Goal: Task Accomplishment & Management: Manage account settings

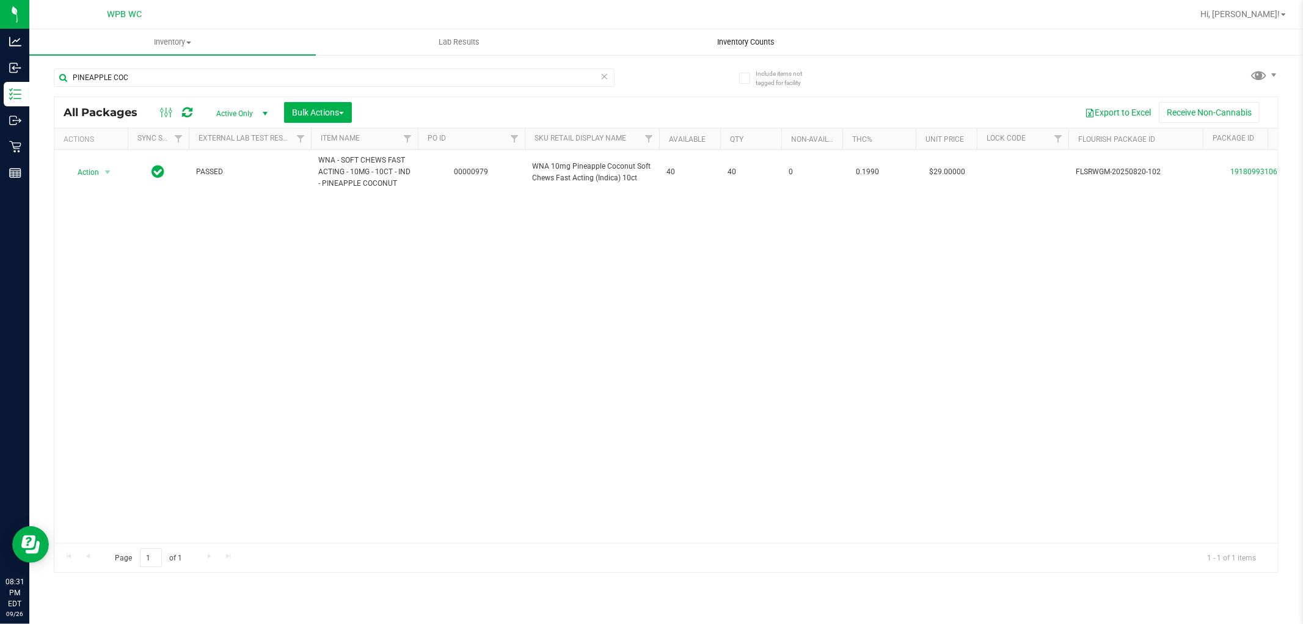
click at [738, 46] on span "Inventory Counts" at bounding box center [746, 42] width 90 height 11
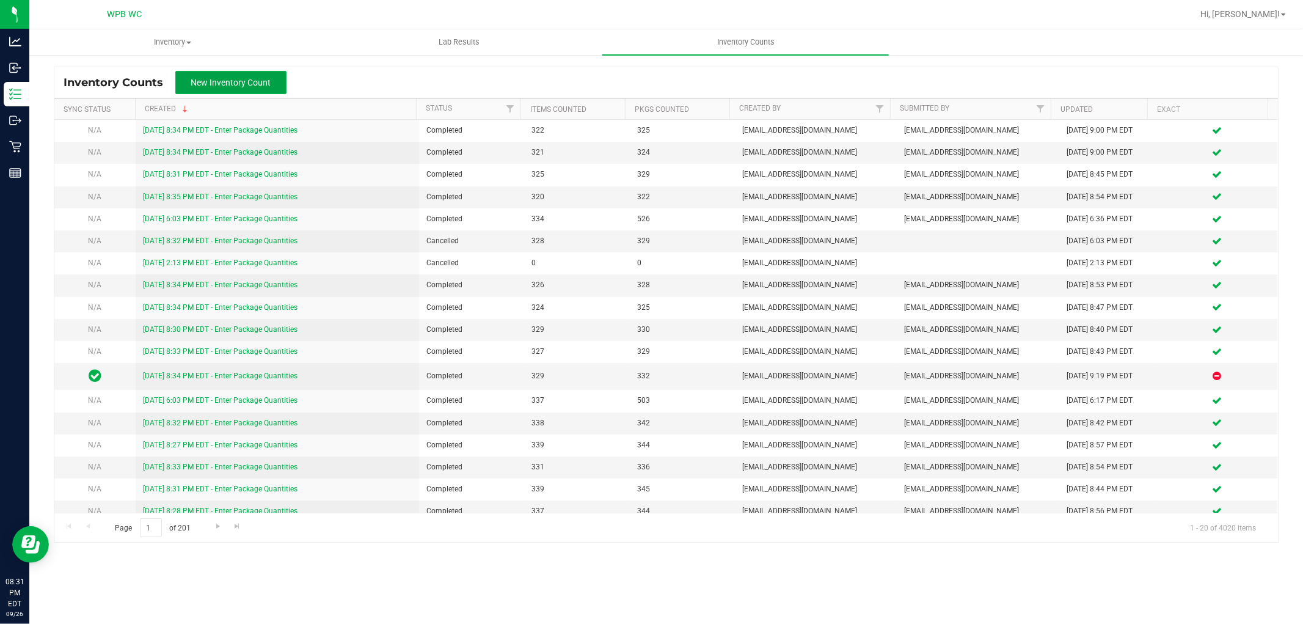
click at [218, 89] on button "New Inventory Count" at bounding box center [230, 82] width 111 height 23
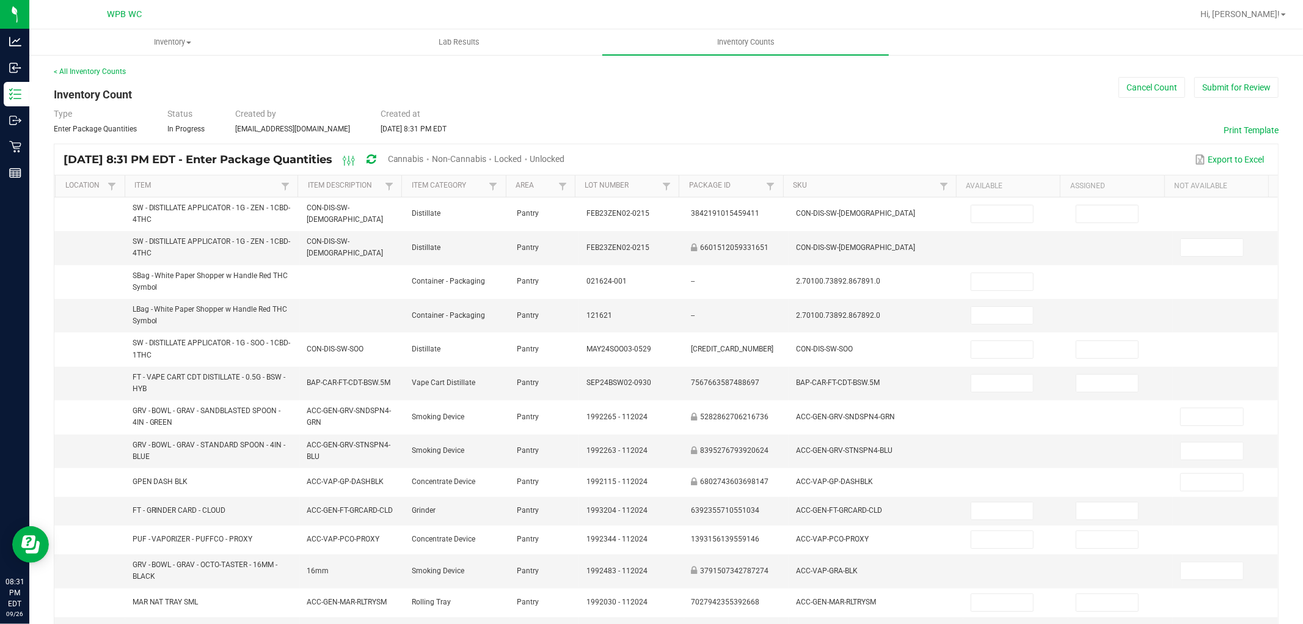
click at [424, 159] on span "Cannabis" at bounding box center [406, 159] width 36 height 10
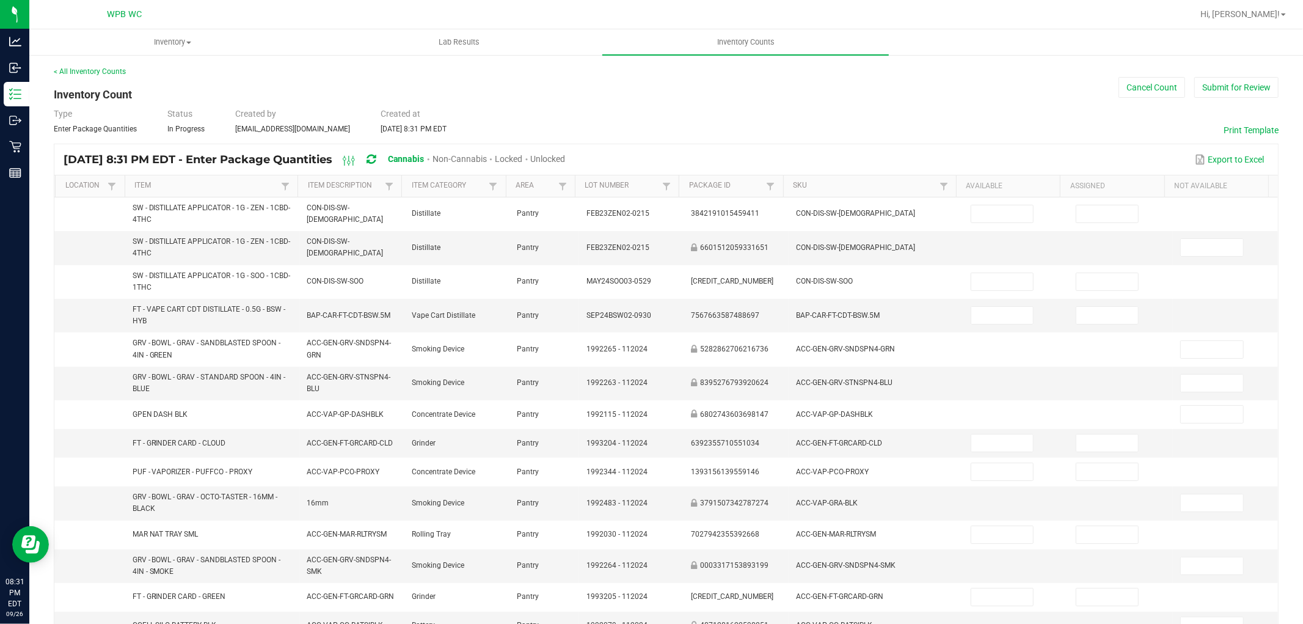
click at [566, 155] on span "Unlocked" at bounding box center [548, 159] width 35 height 10
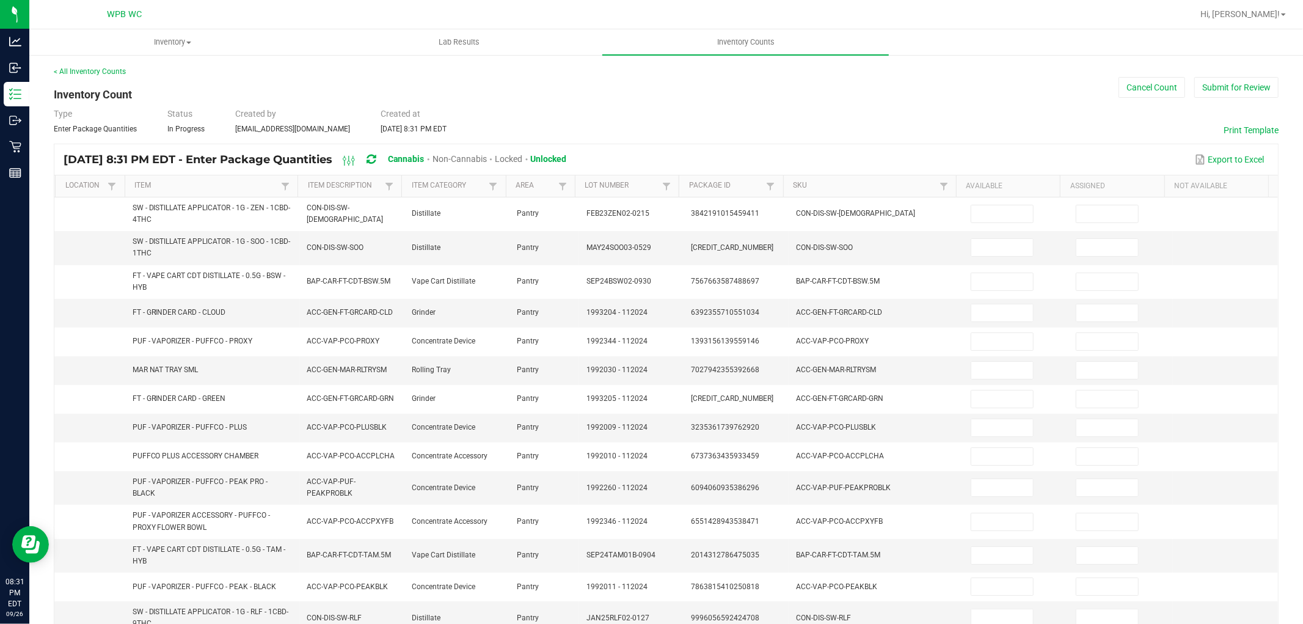
click at [141, 179] on th "Item" at bounding box center [212, 186] width 174 height 22
click at [167, 185] on link "Item" at bounding box center [206, 186] width 144 height 10
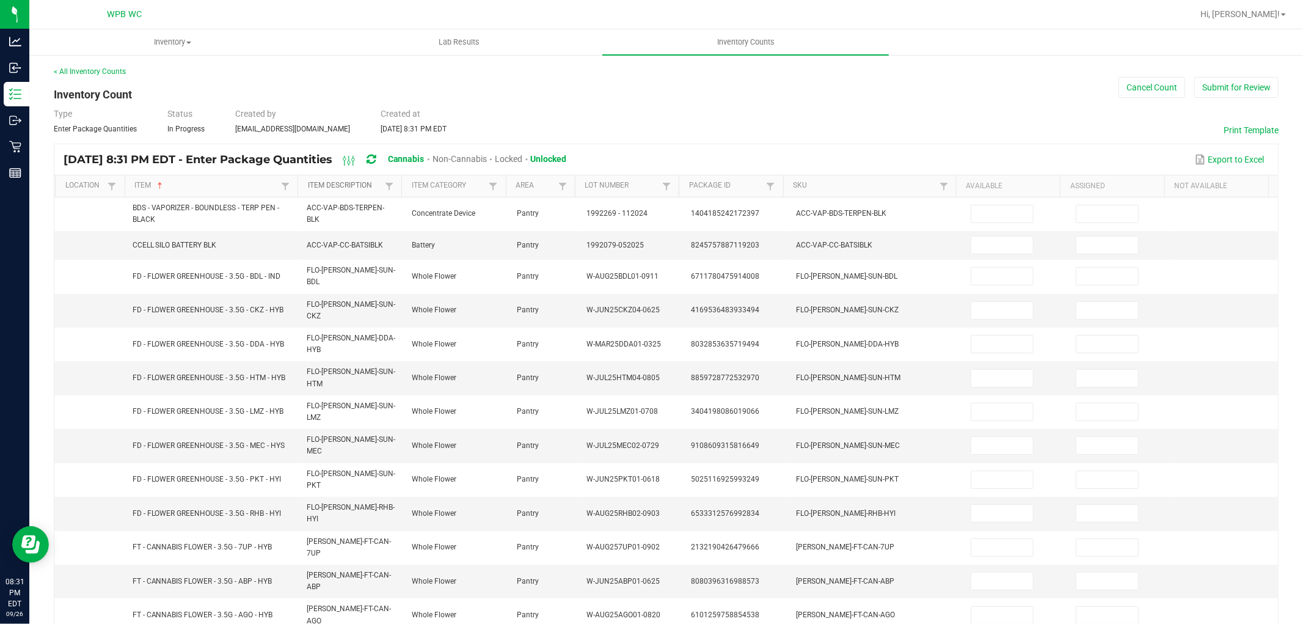
click at [322, 189] on link "Item Description" at bounding box center [345, 186] width 75 height 10
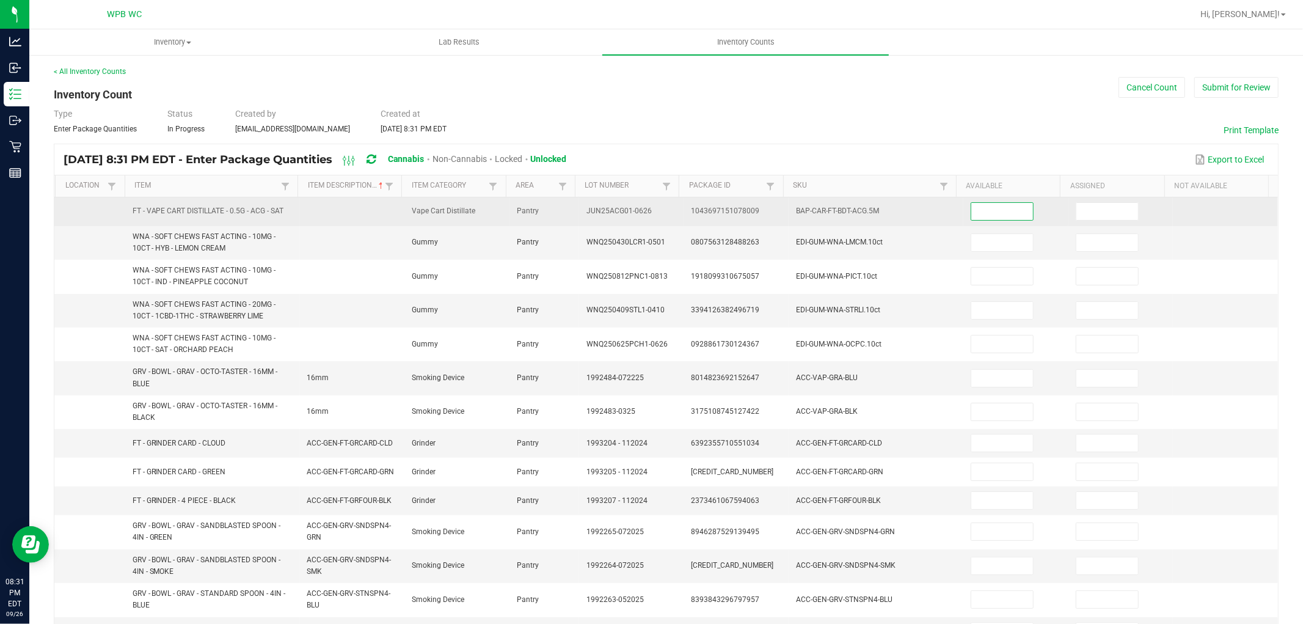
click at [978, 211] on input at bounding box center [1002, 211] width 62 height 17
type input "11"
type input "40"
type input "38"
type input "7"
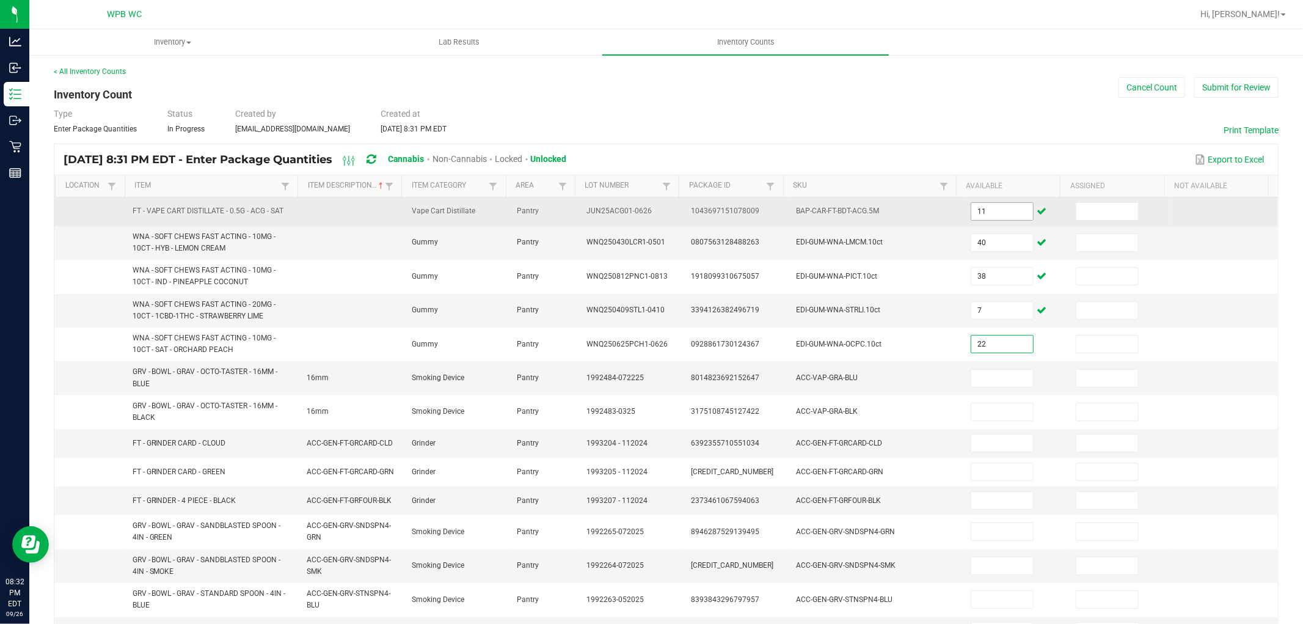
type input "22"
type input "5"
type input "1"
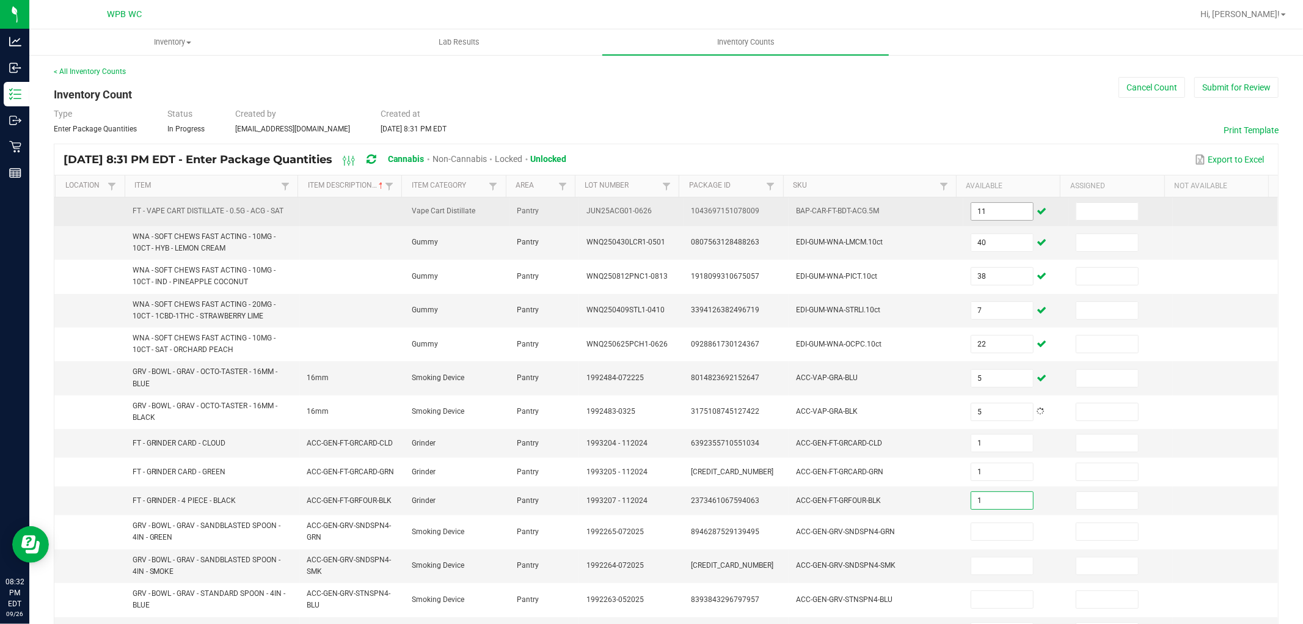
type input "1"
type input "12"
type input "14"
type input "2"
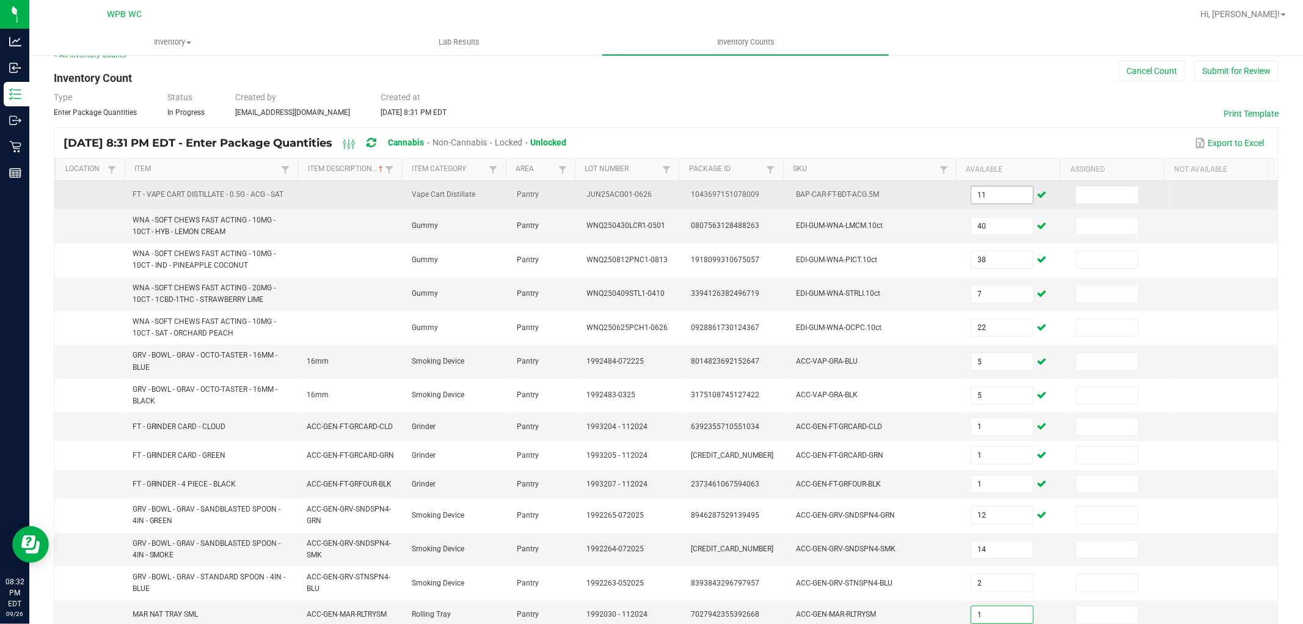
type input "1"
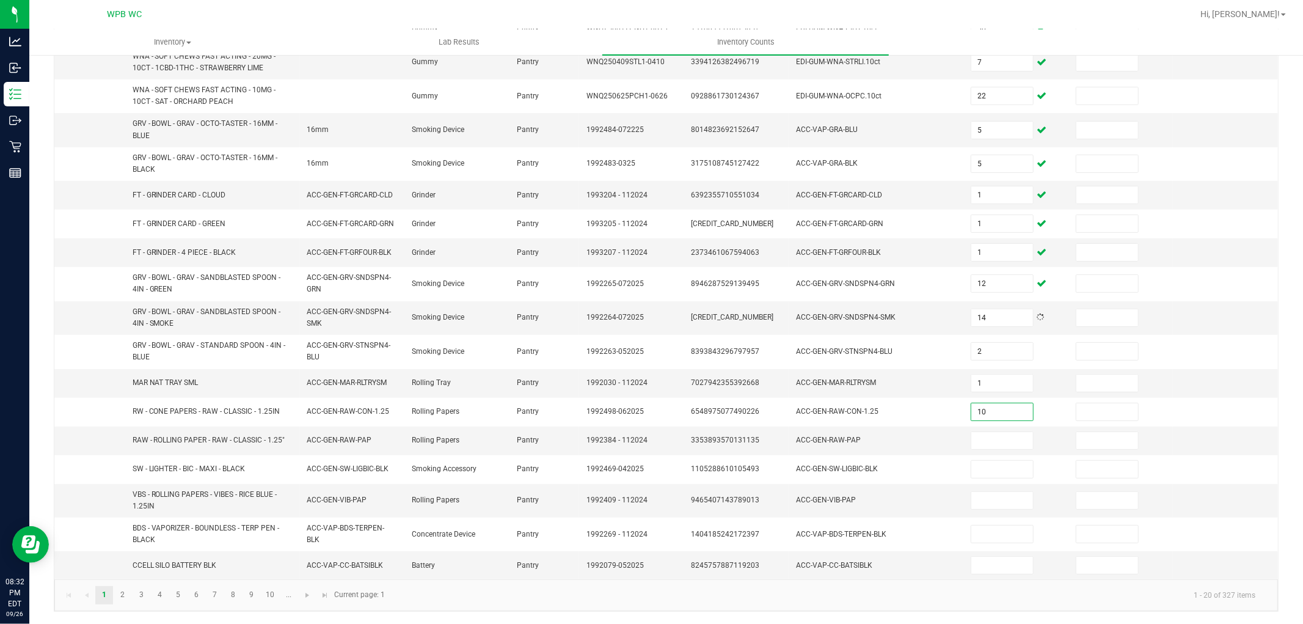
type input "10"
type input "11"
type input "18"
type input "34"
type input "5"
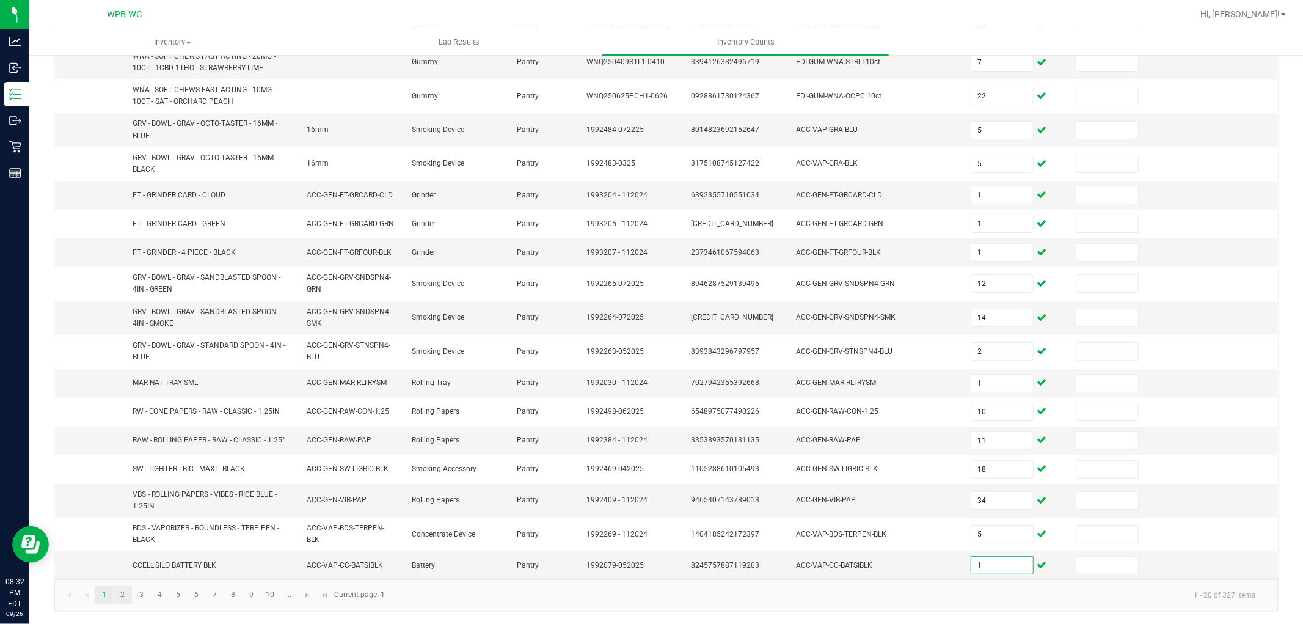
type input "1"
click at [125, 591] on link "2" at bounding box center [123, 595] width 18 height 18
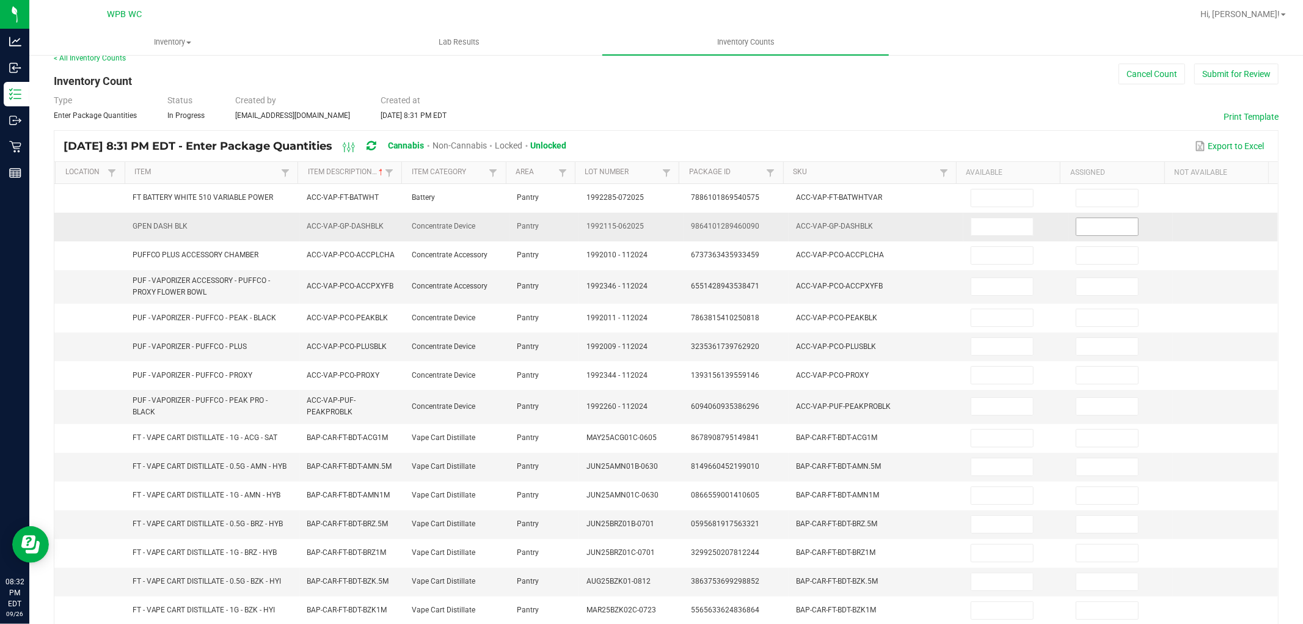
scroll to position [0, 0]
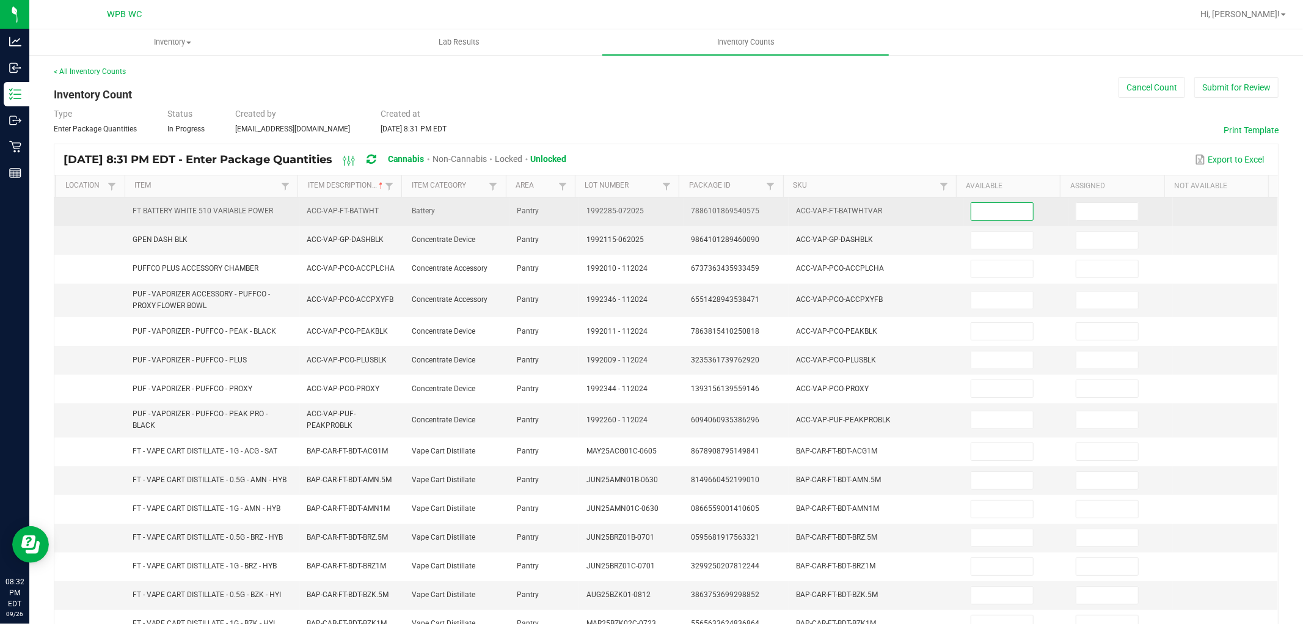
click at [992, 203] on input at bounding box center [1002, 211] width 62 height 17
type input "9"
type input "3"
type input "1"
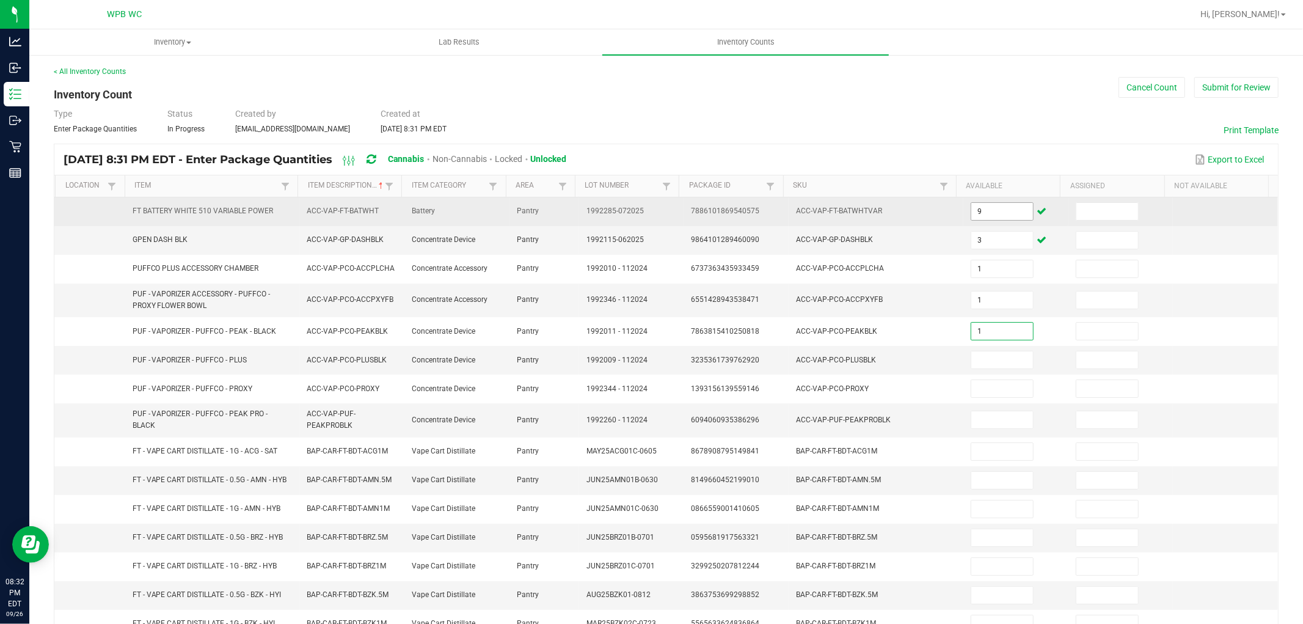
type input "1"
type input "4"
type input "1"
type input "8"
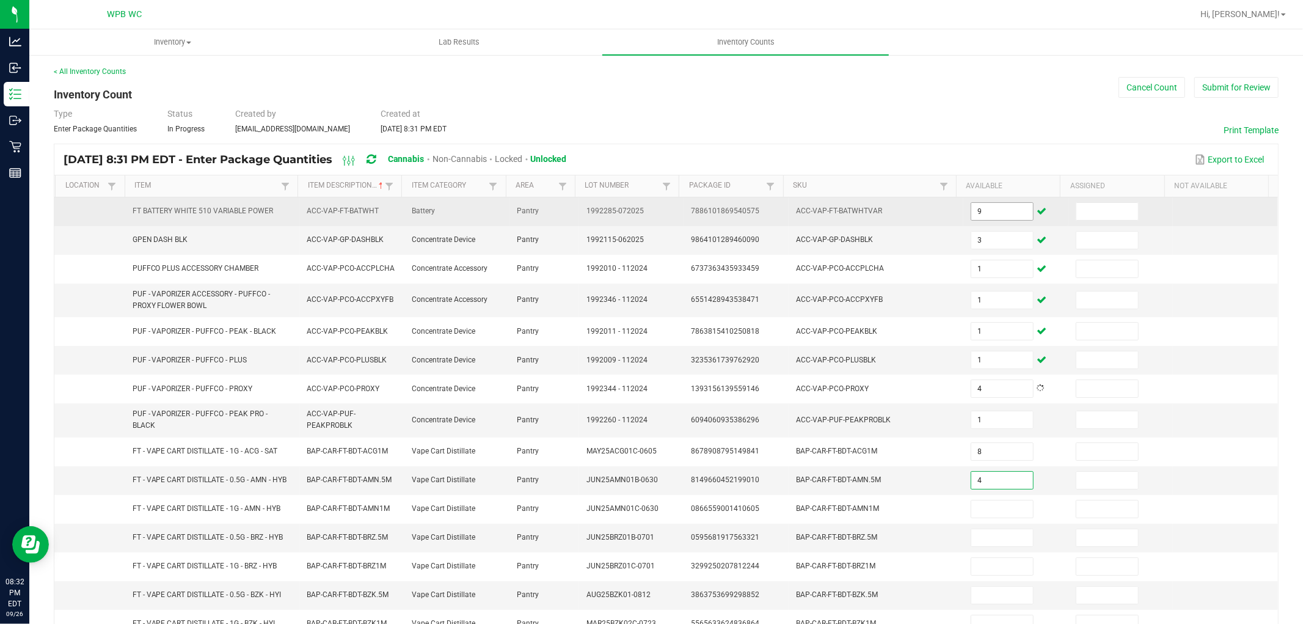
type input "4"
type input "7"
type input "2"
type input "7"
type input "12"
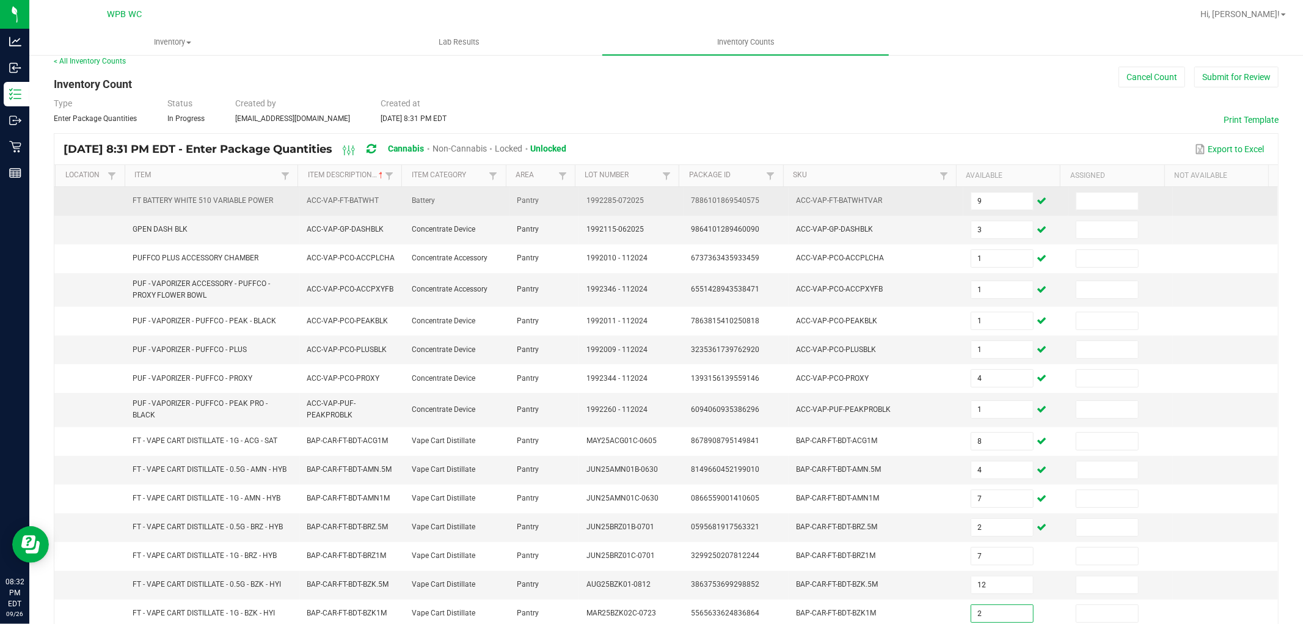
type input "2"
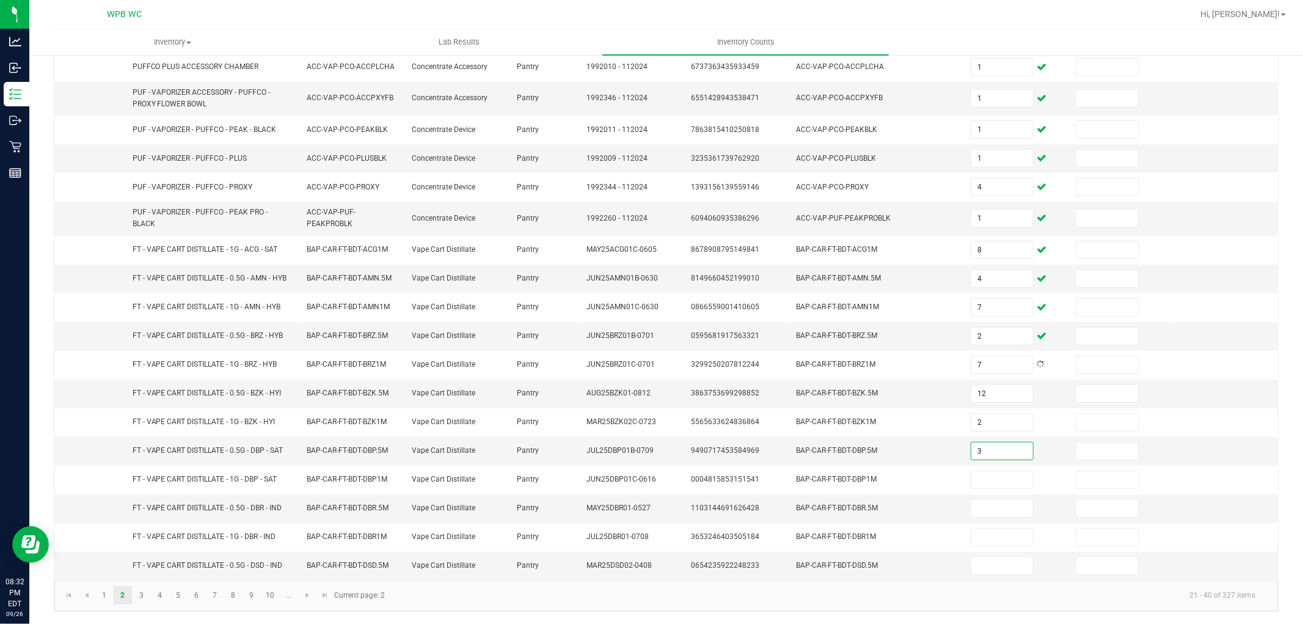
type input "3"
type input "10"
type input "3"
type input "9"
type input "3"
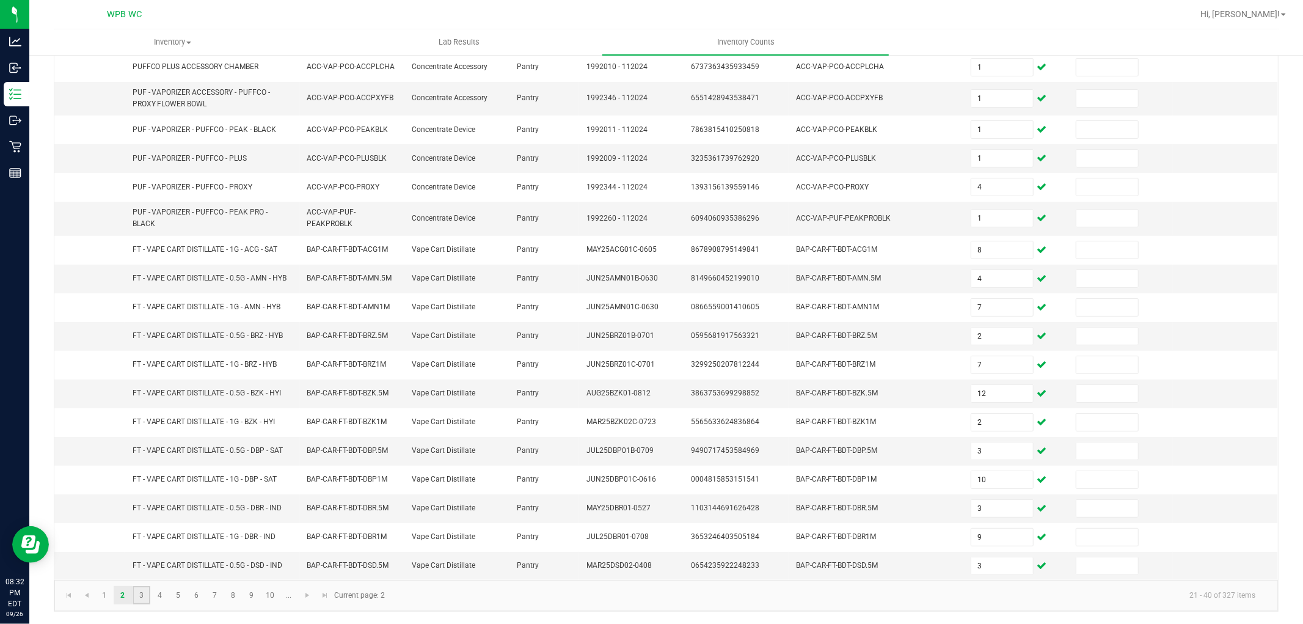
click at [138, 594] on link "3" at bounding box center [142, 595] width 18 height 18
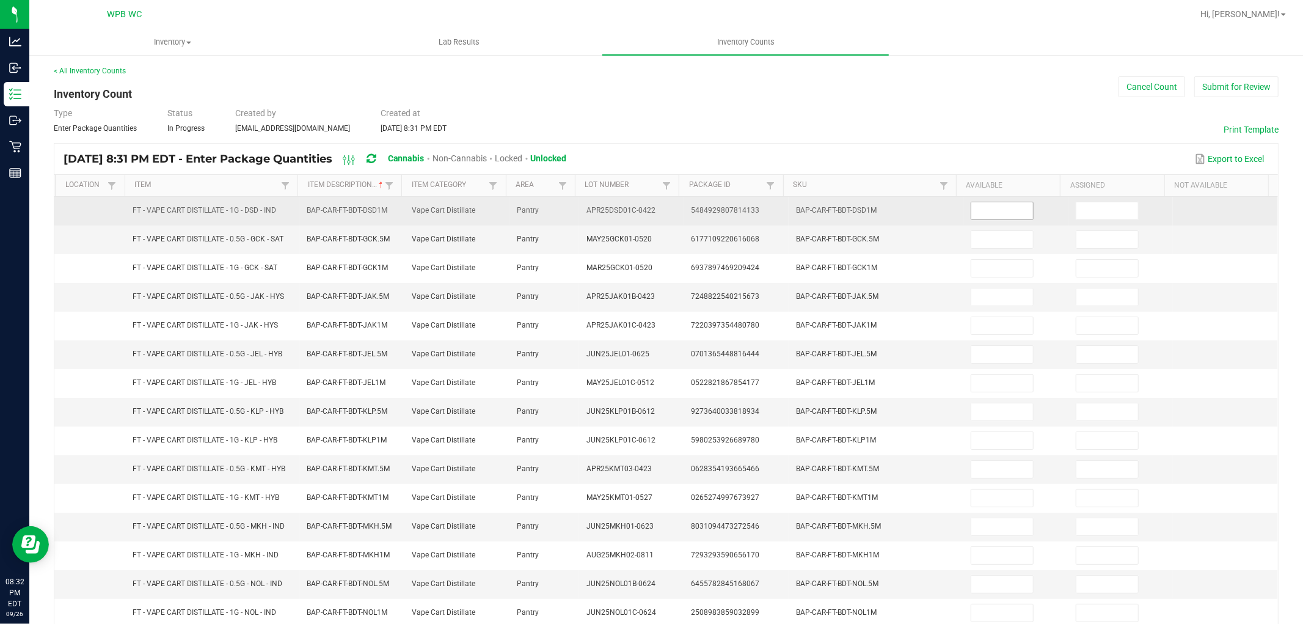
scroll to position [0, 0]
click at [975, 207] on input at bounding box center [1002, 211] width 62 height 17
type input "4"
type input "5"
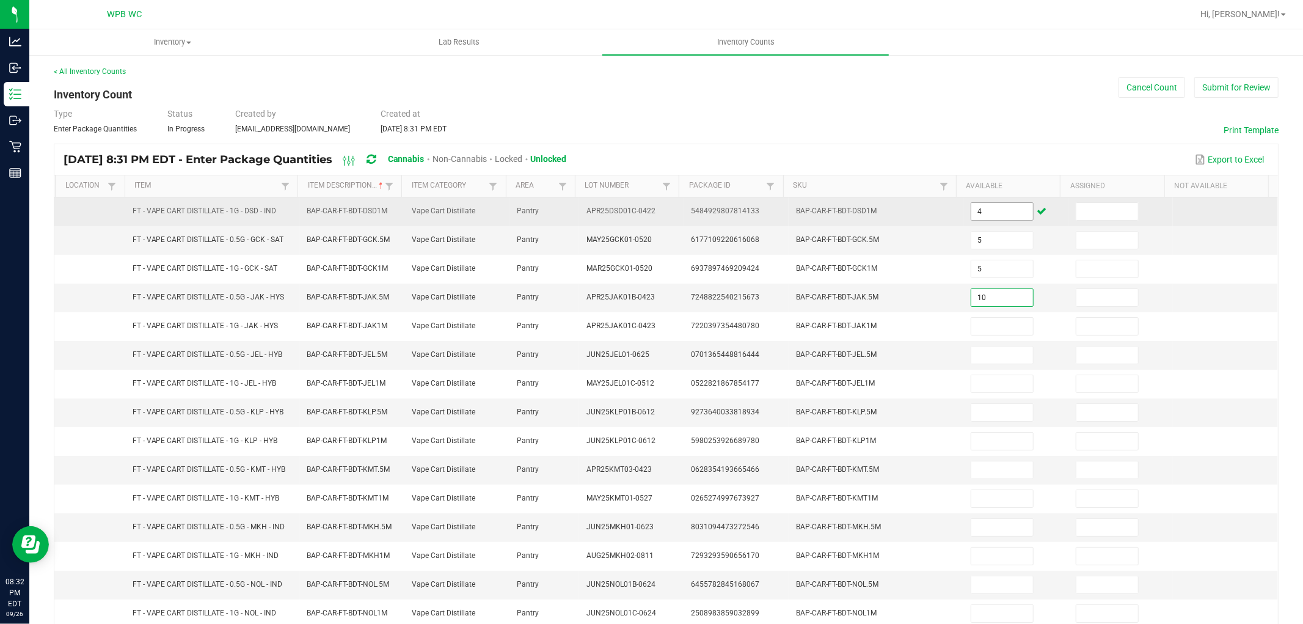
type input "10"
type input "2"
type input "12"
type input "9"
type input "4"
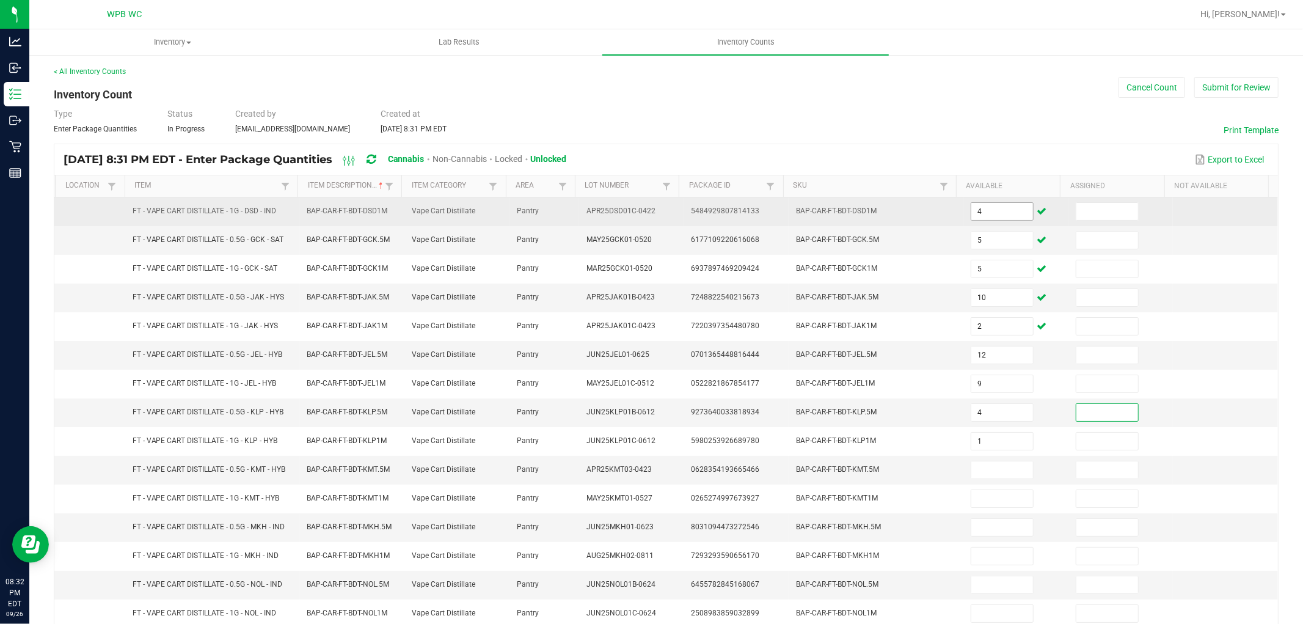
type input "1"
type input "5"
type input "8"
type input "10"
type input "6"
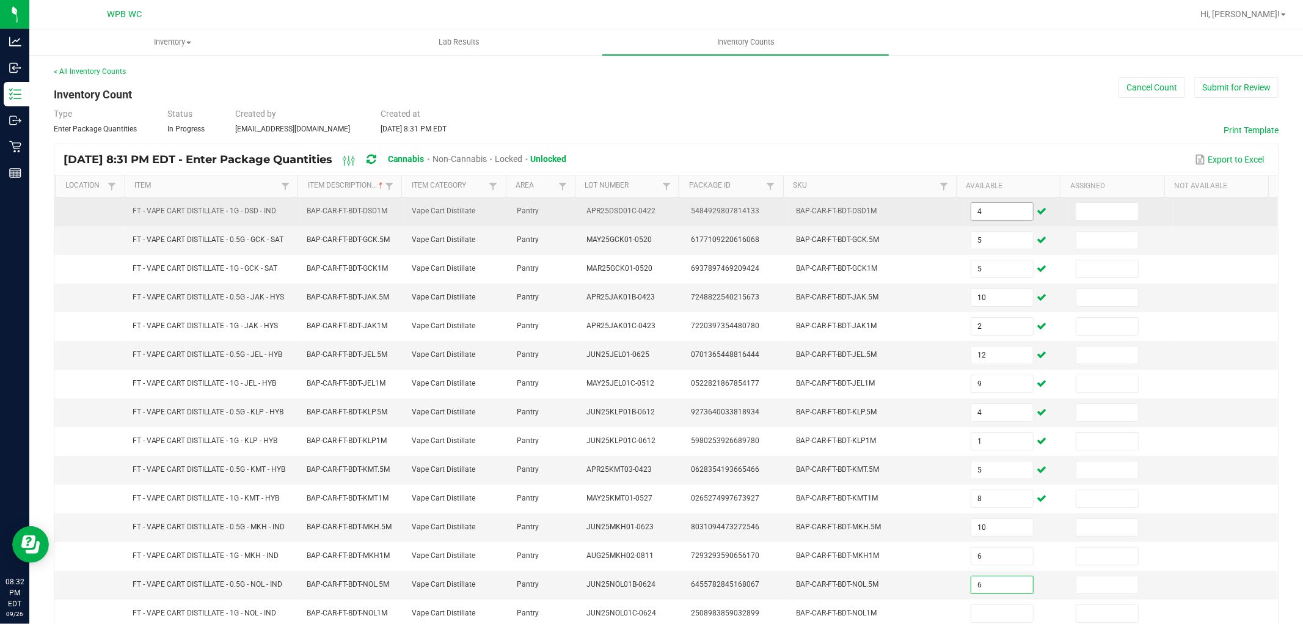
type input "6"
type input "7"
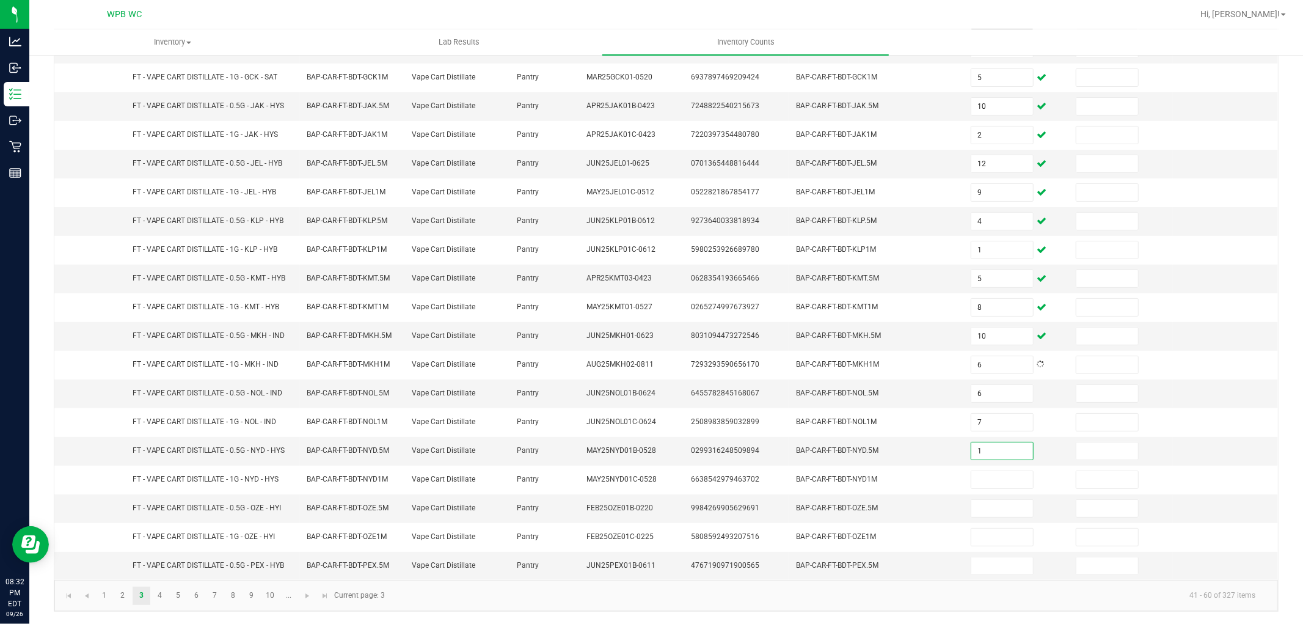
type input "1"
type input "4"
type input "3"
type input "2"
type input "12"
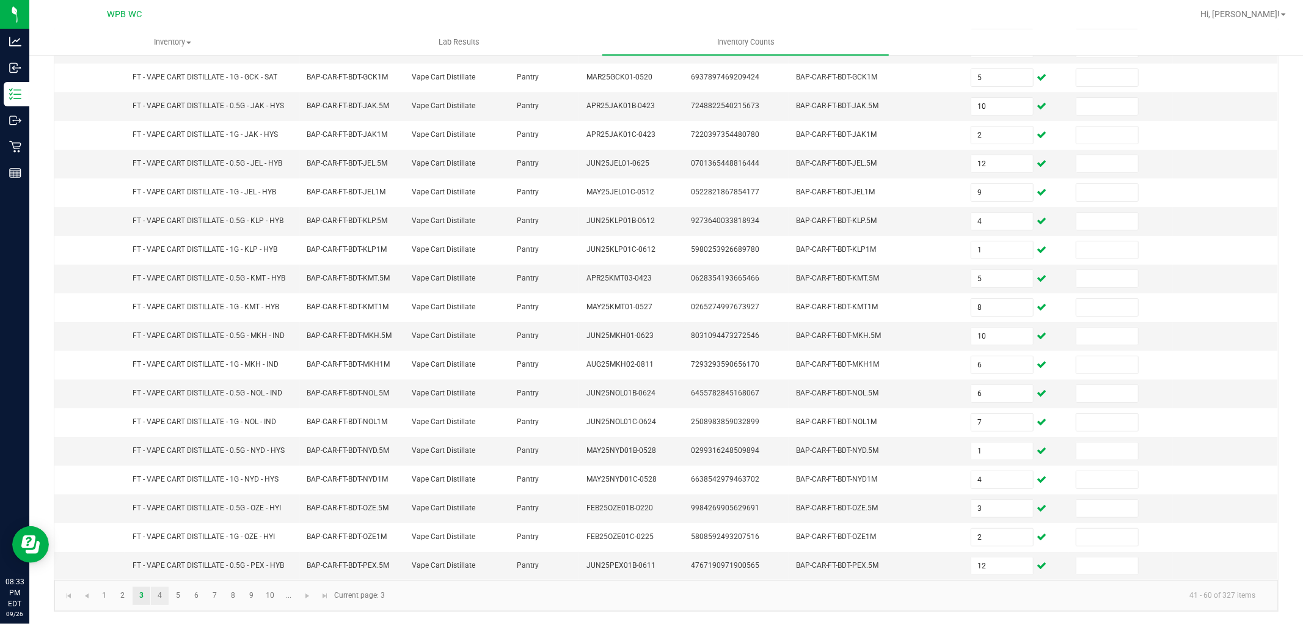
click at [159, 593] on link "4" at bounding box center [160, 596] width 18 height 18
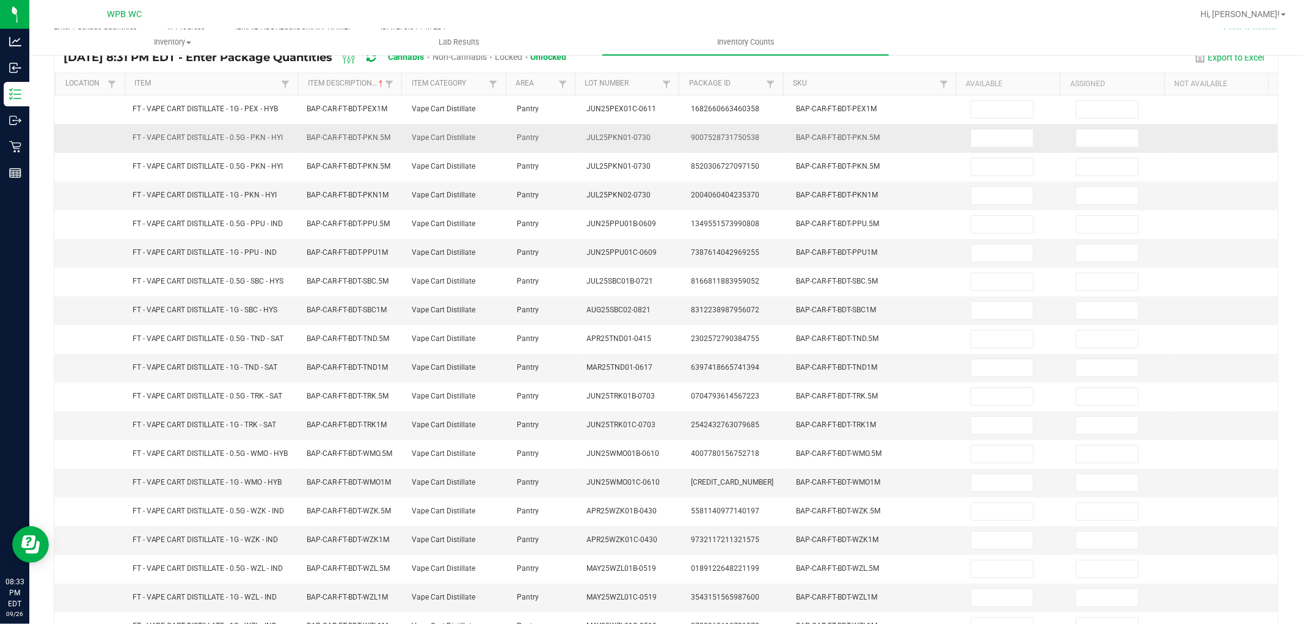
scroll to position [0, 0]
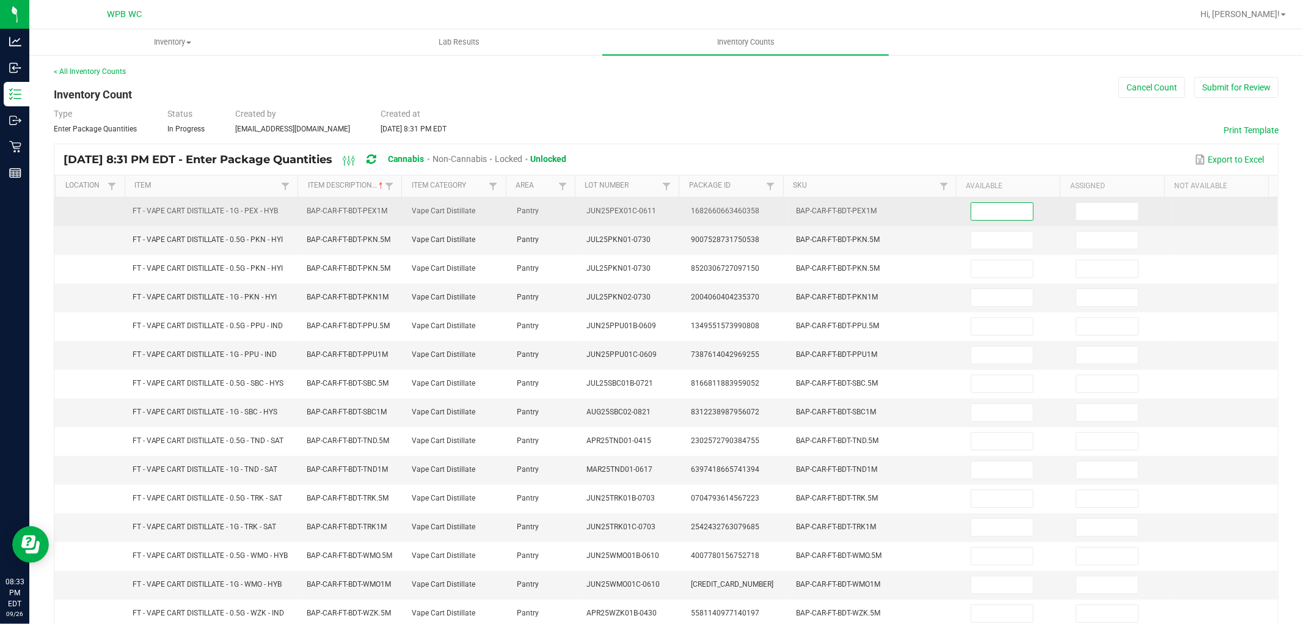
click at [985, 207] on input at bounding box center [1002, 211] width 62 height 17
type input "3"
type input "1"
type input "12"
type input "1"
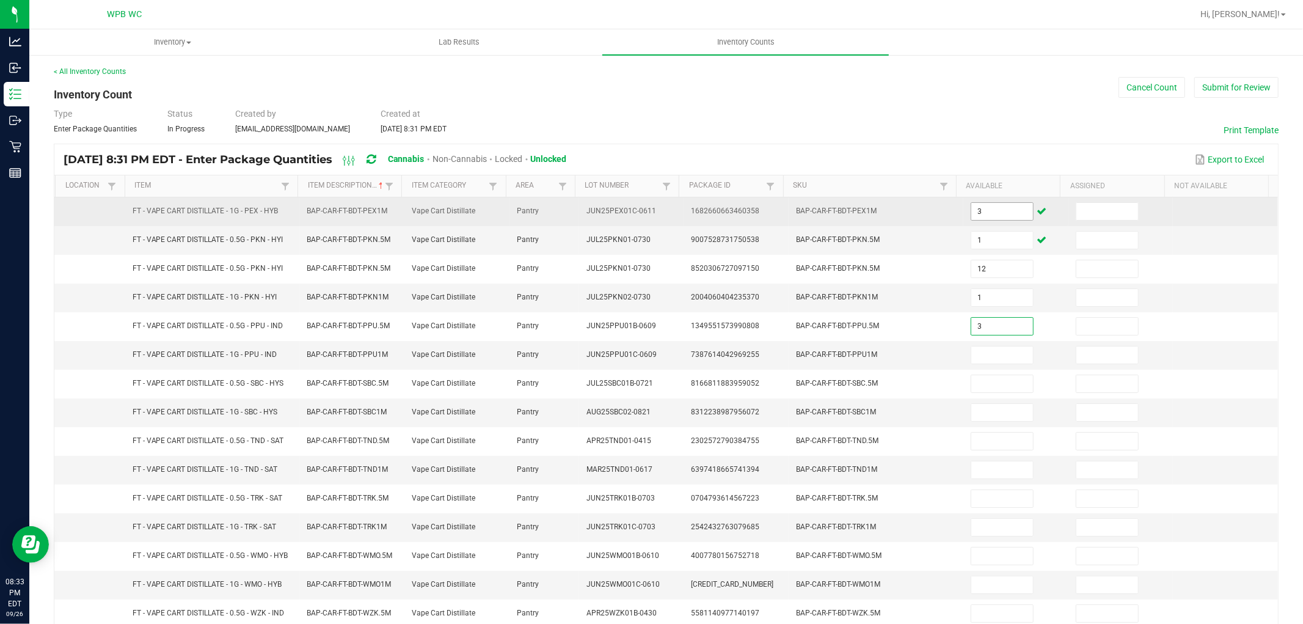
type input "3"
type input "8"
type input "4"
type input "8"
type input "1"
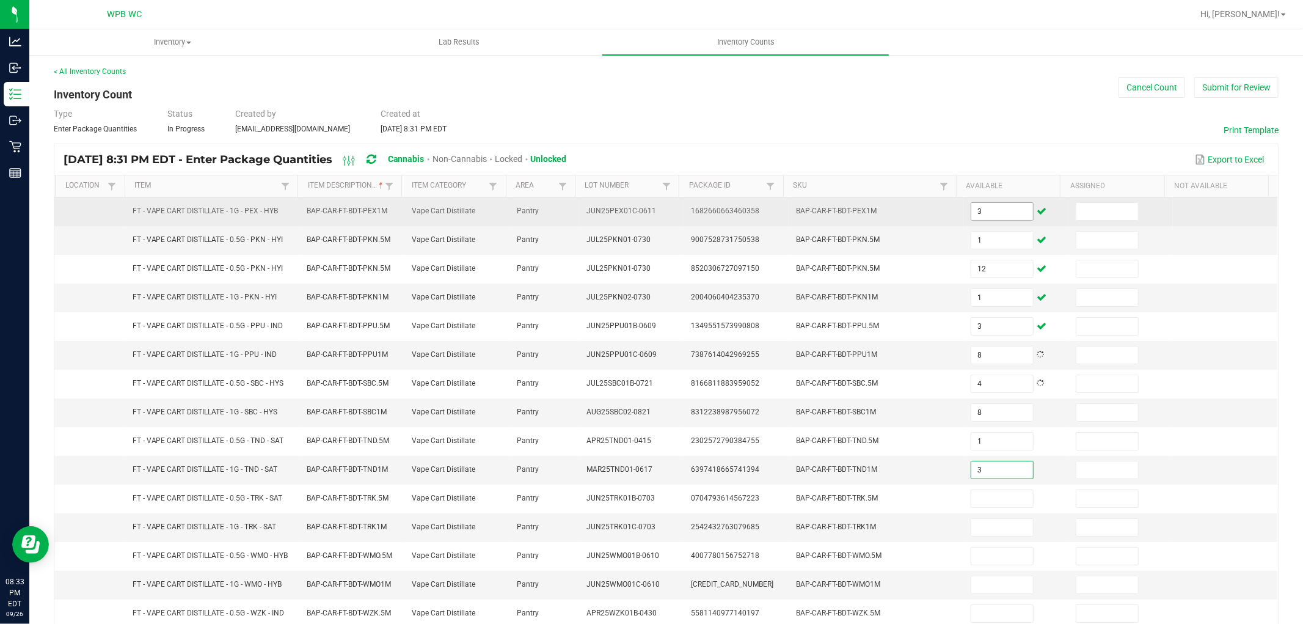
type input "3"
type input "2"
type input "3"
type input "12"
type input "1"
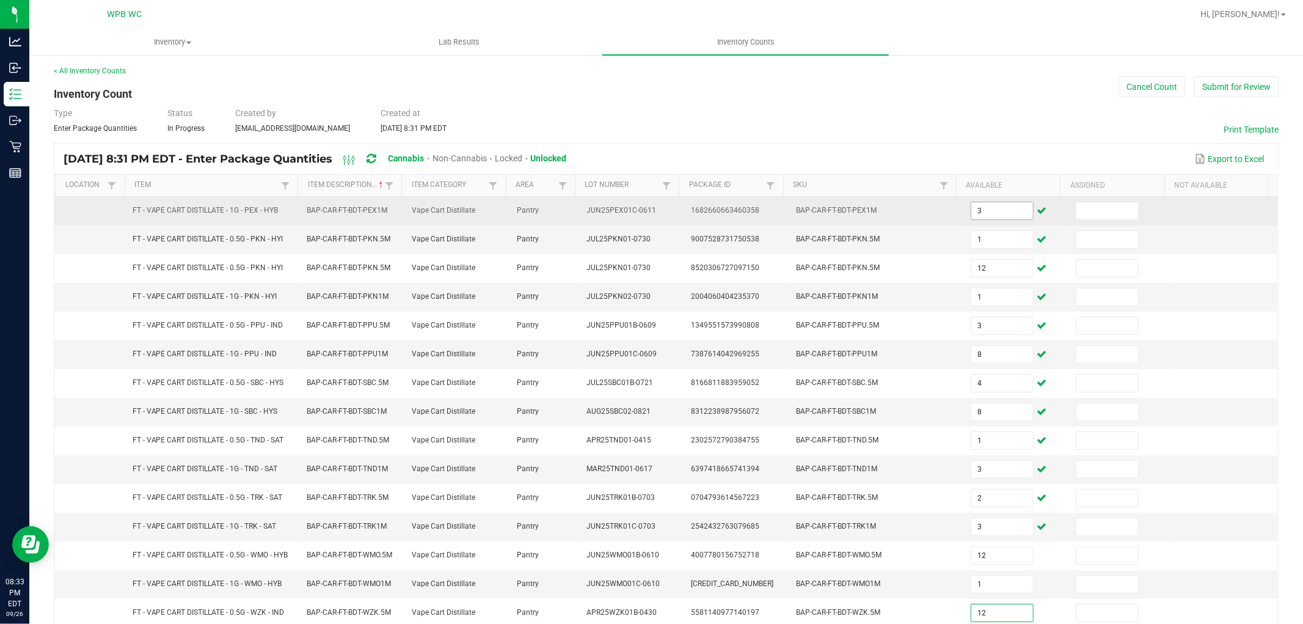
type input "12"
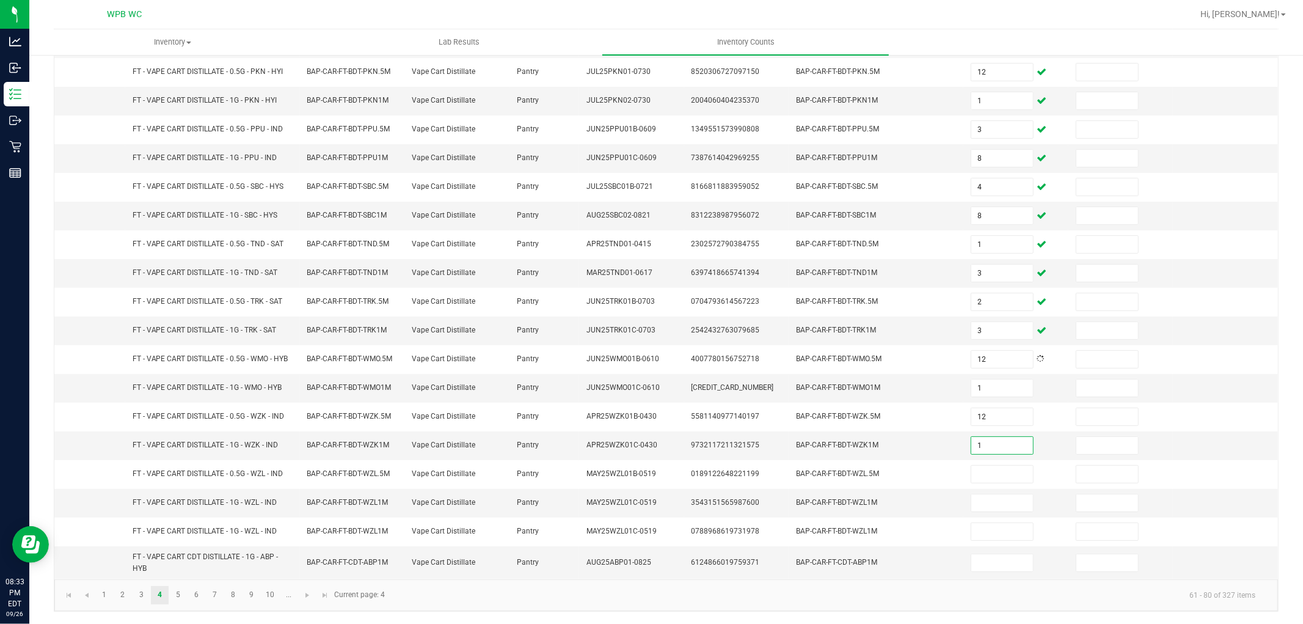
type input "1"
type input "12"
type input "10"
type input "0"
type input "11"
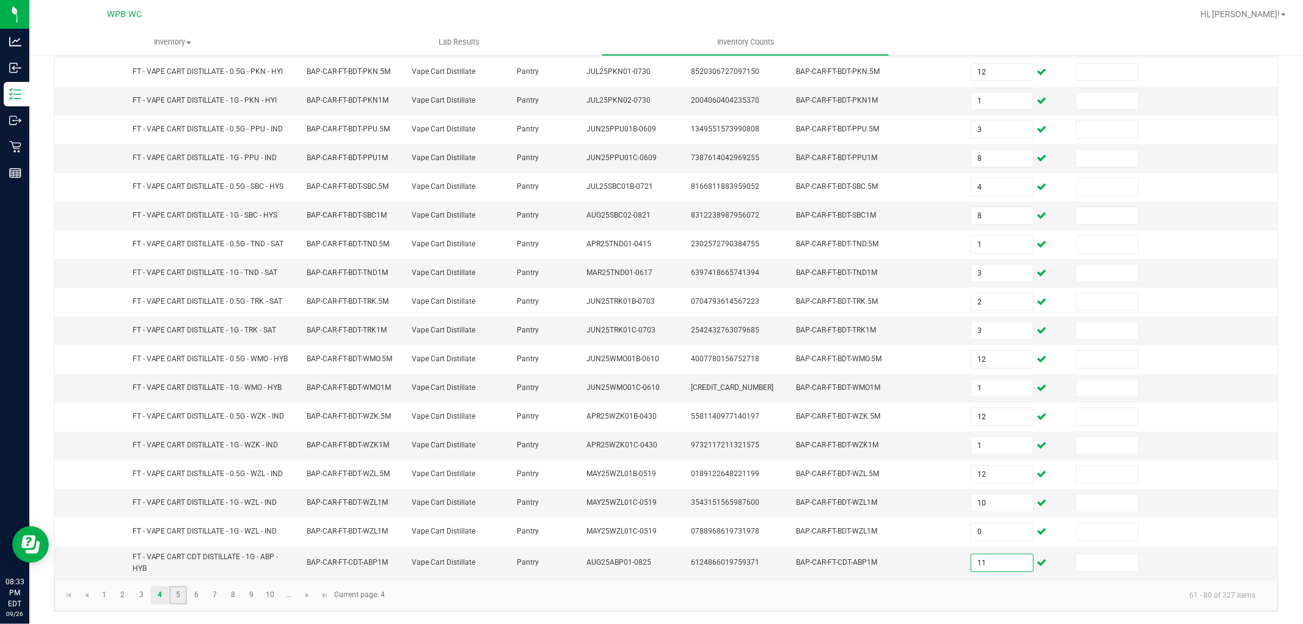
click at [180, 596] on link "5" at bounding box center [178, 595] width 18 height 18
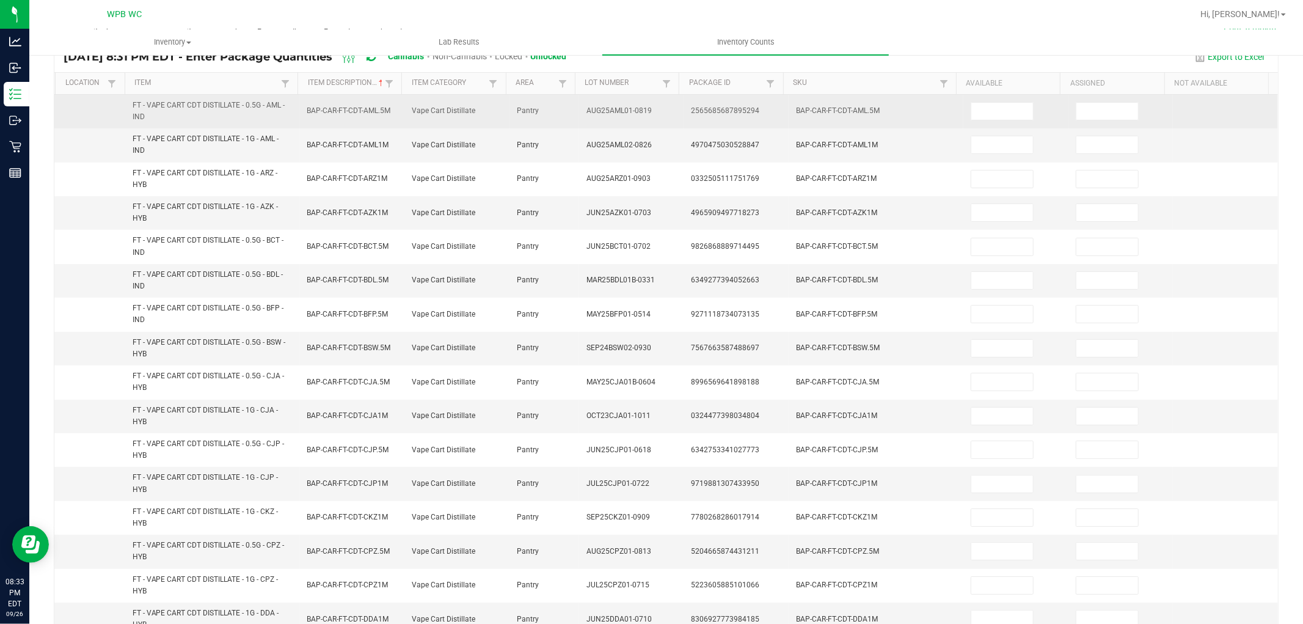
scroll to position [0, 0]
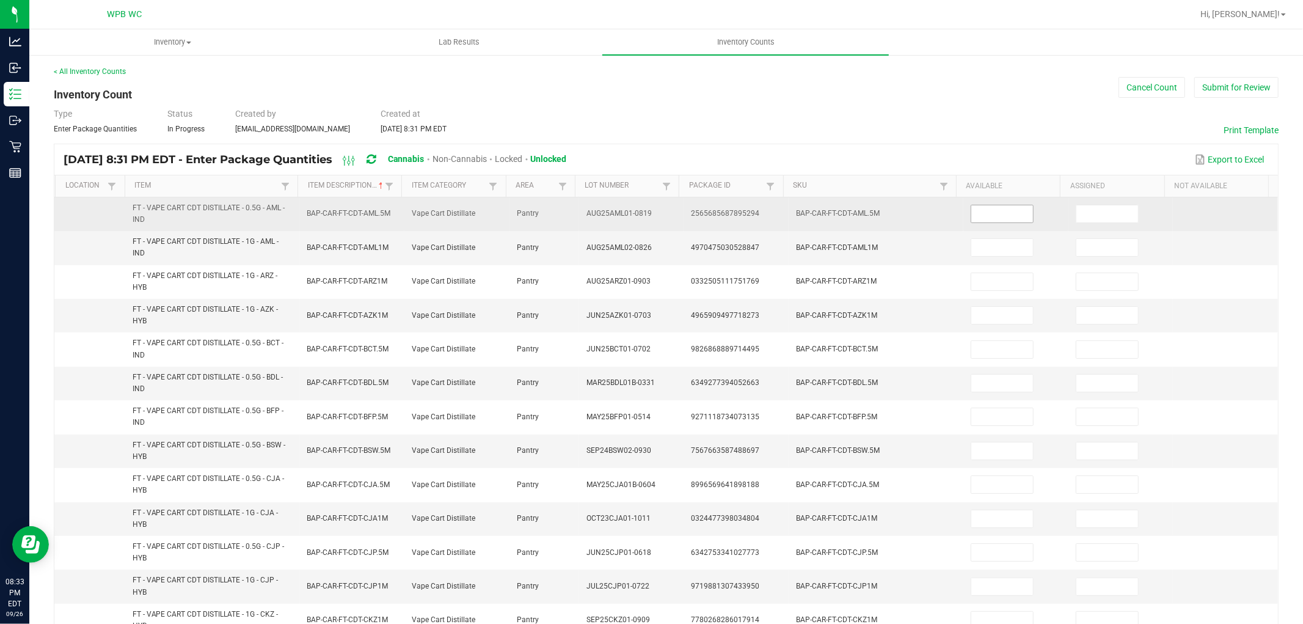
click at [1009, 216] on input at bounding box center [1002, 213] width 62 height 17
type input "5"
type input "10"
type input "2"
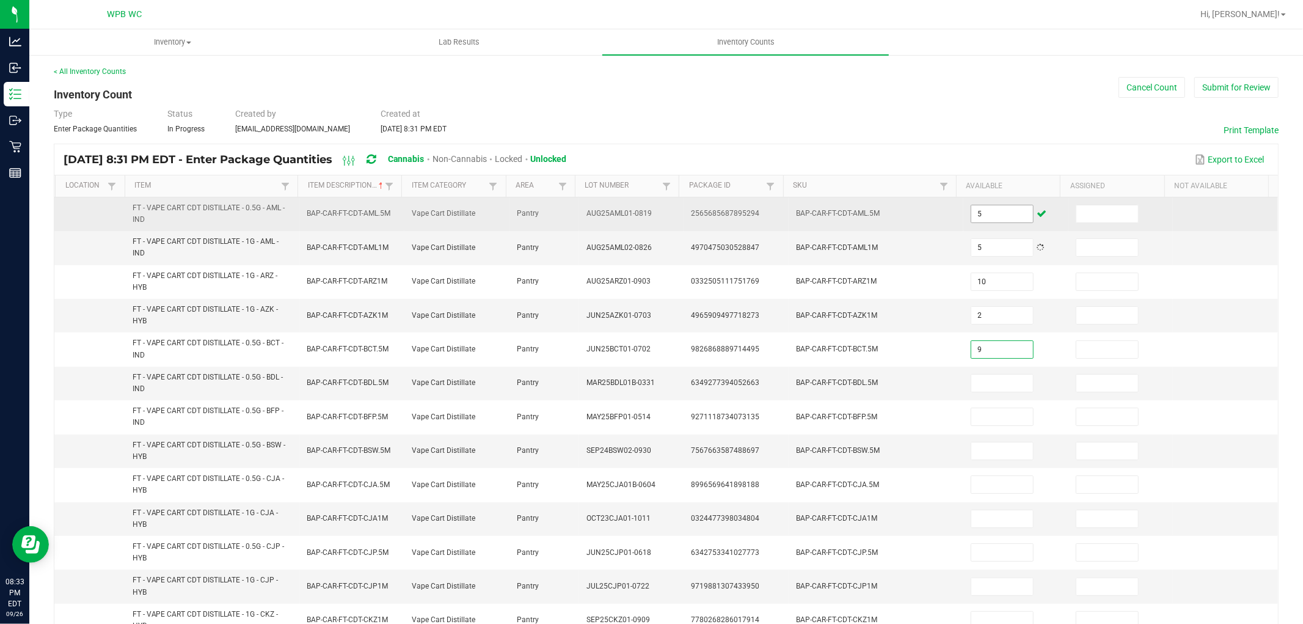
type input "9"
type input "1"
type input "7"
type input "3"
type input "8"
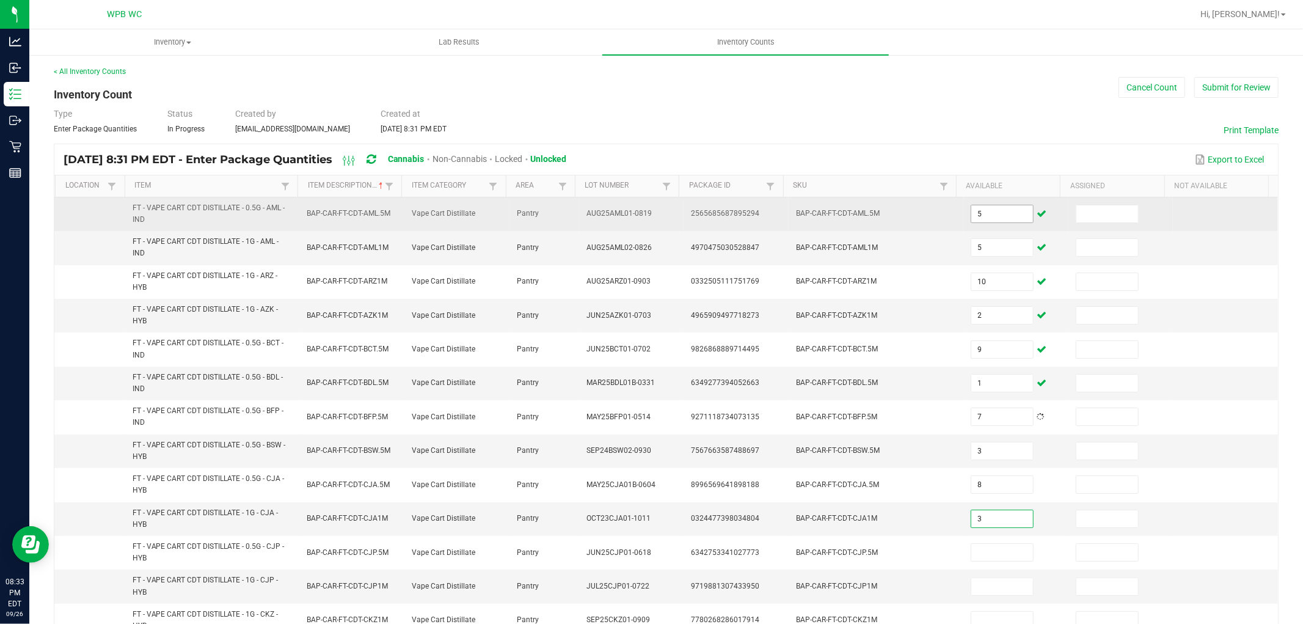
type input "3"
type input "7"
type input "5"
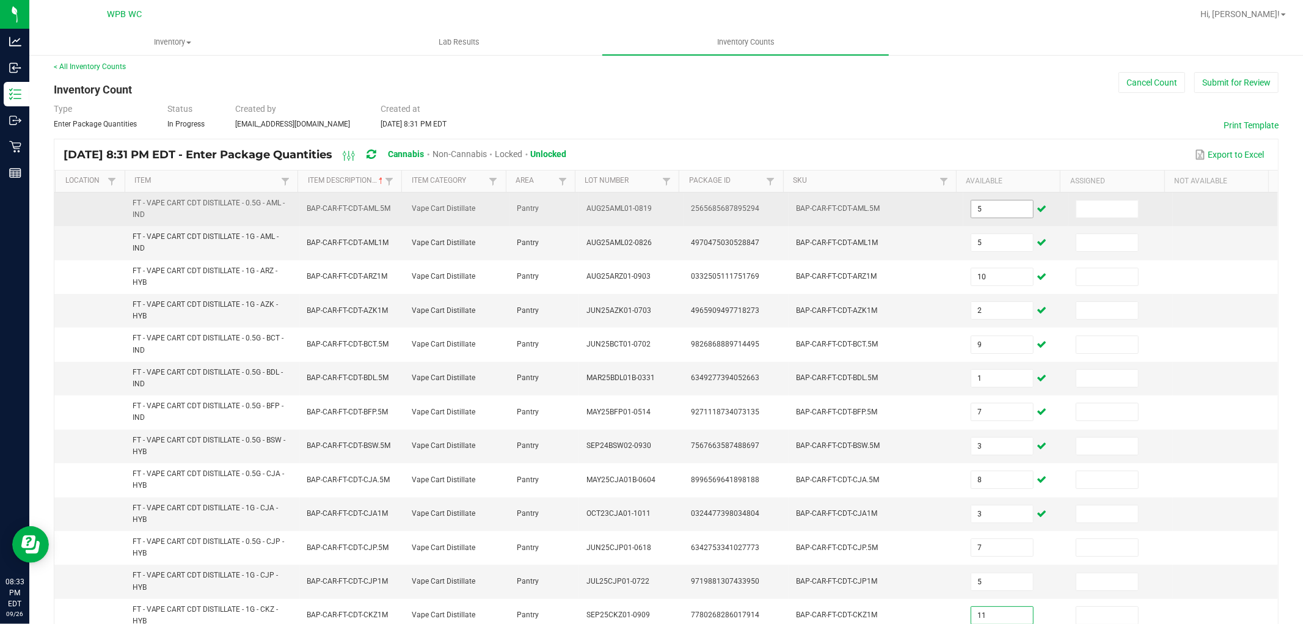
type input "11"
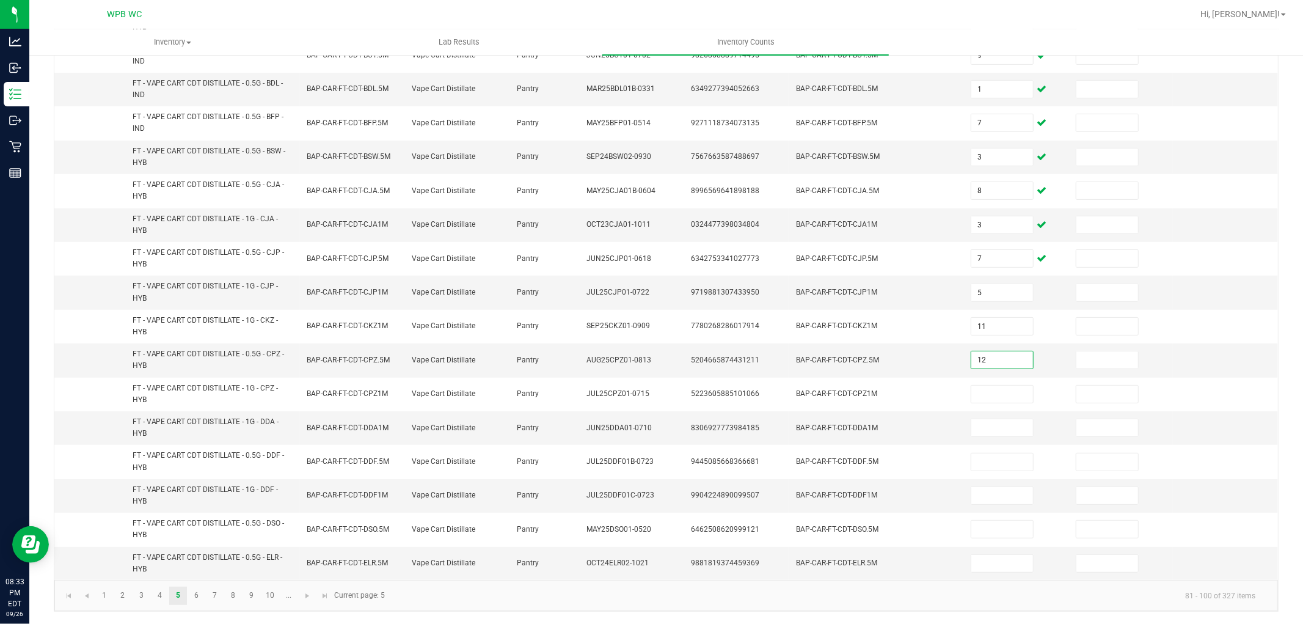
type input "12"
type input "1"
type input "12"
type input "3"
type input "7"
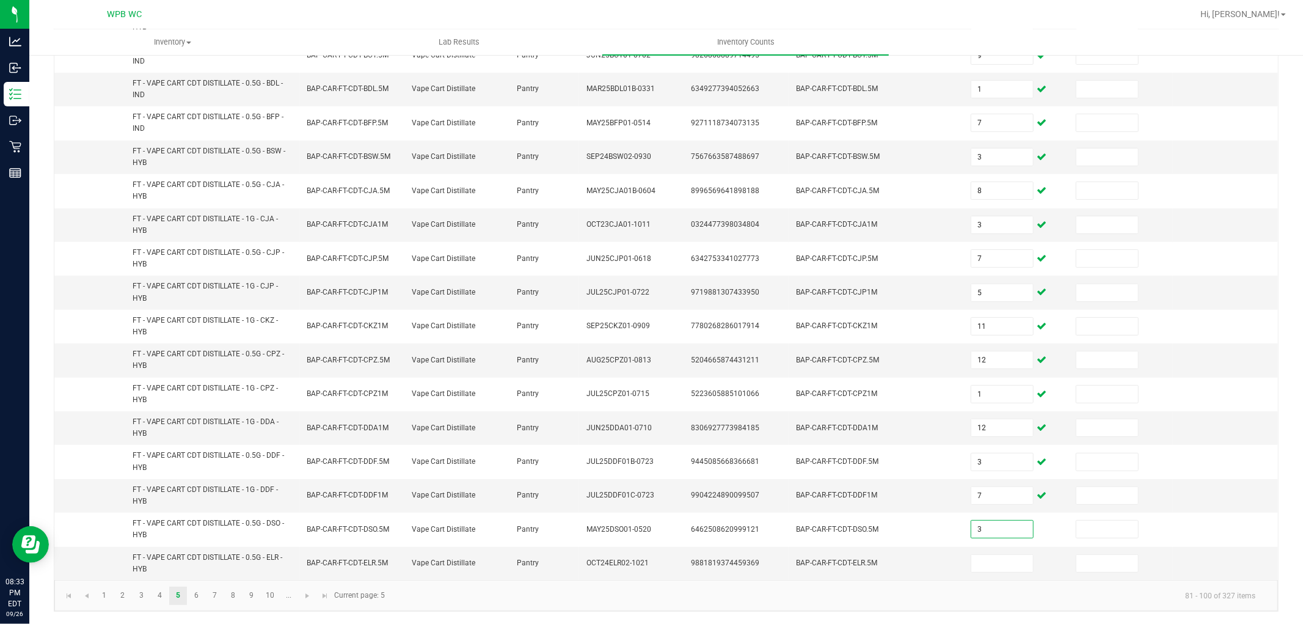
type input "3"
type input "11"
click at [200, 597] on link "6" at bounding box center [197, 596] width 18 height 18
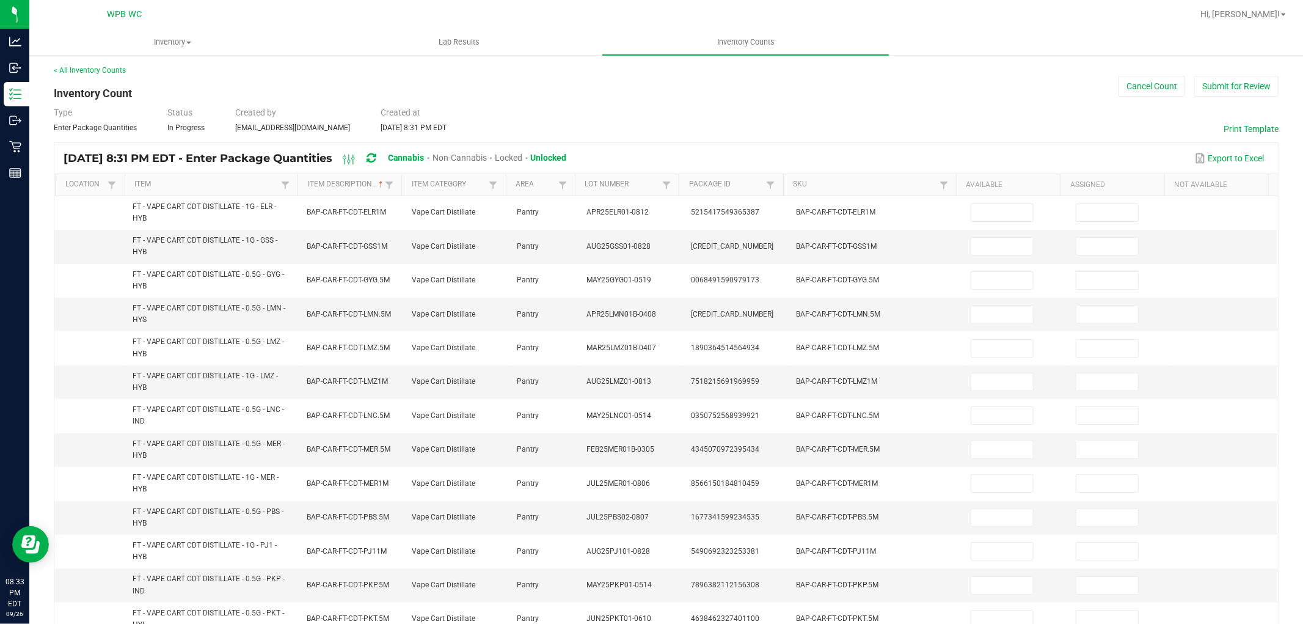
scroll to position [0, 0]
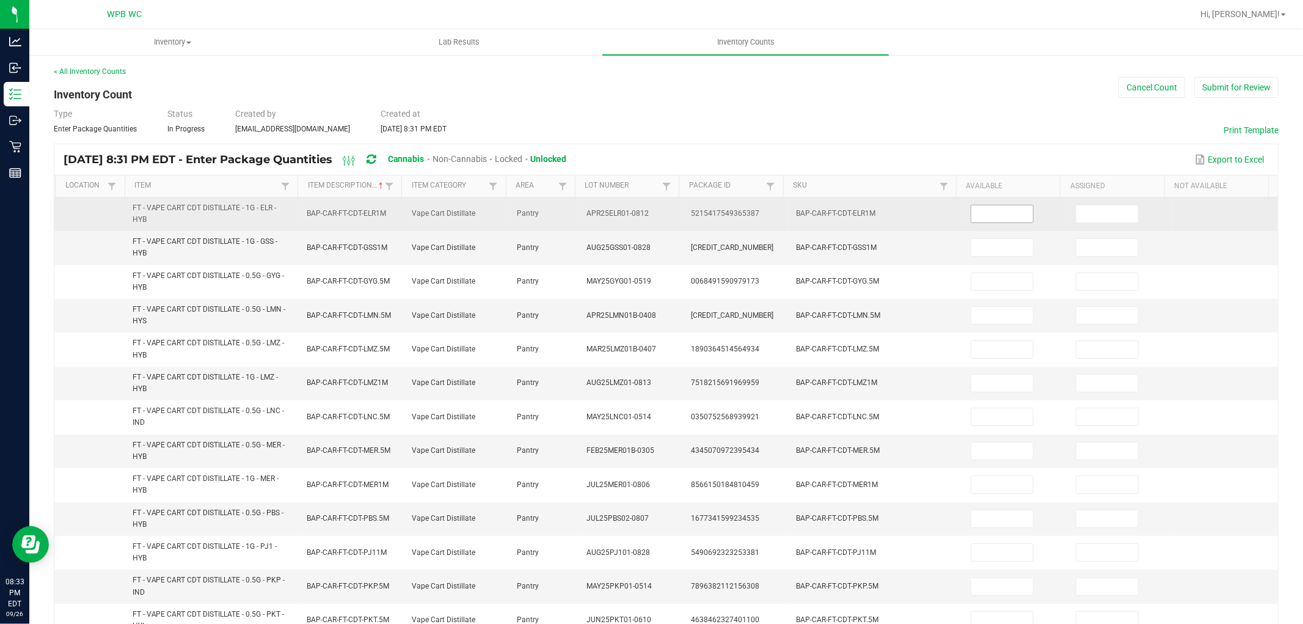
click at [996, 217] on input at bounding box center [1002, 213] width 62 height 17
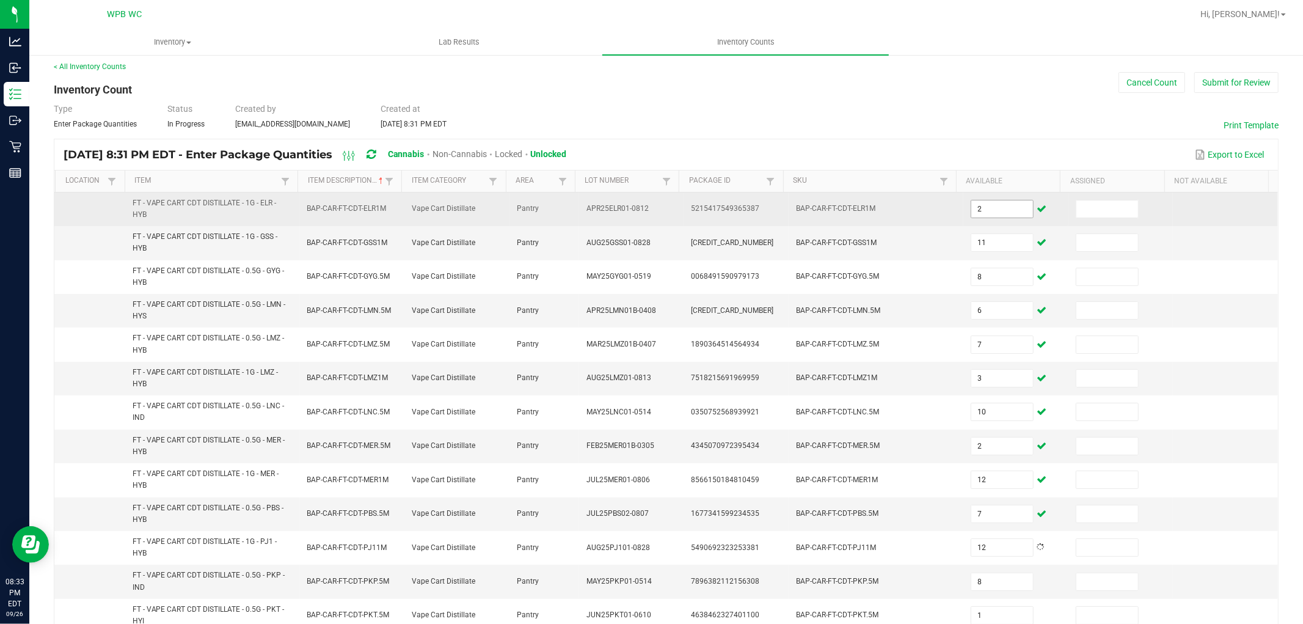
scroll to position [295, 0]
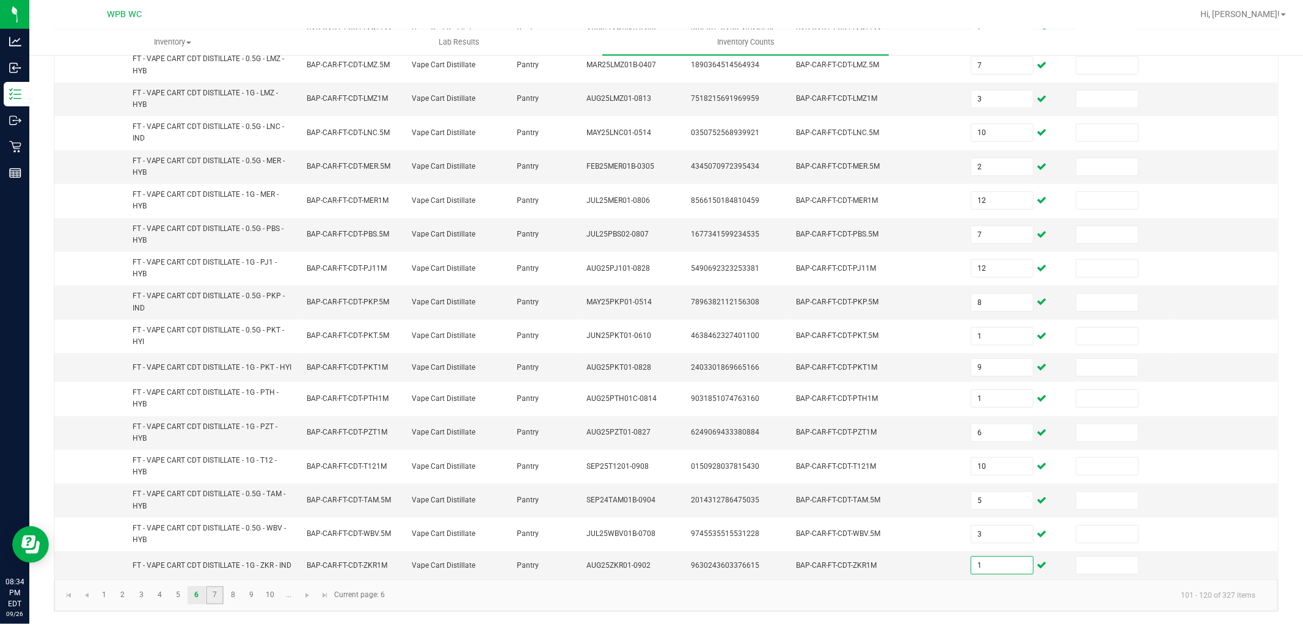
click at [215, 595] on link "7" at bounding box center [215, 595] width 18 height 18
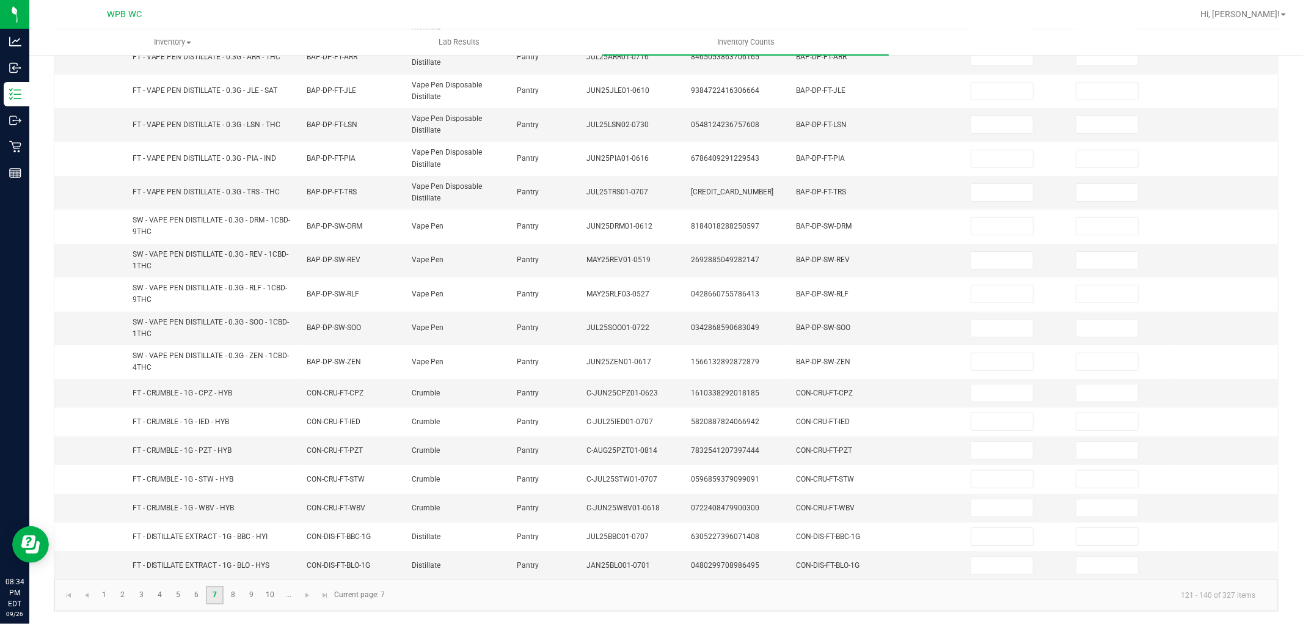
scroll to position [0, 0]
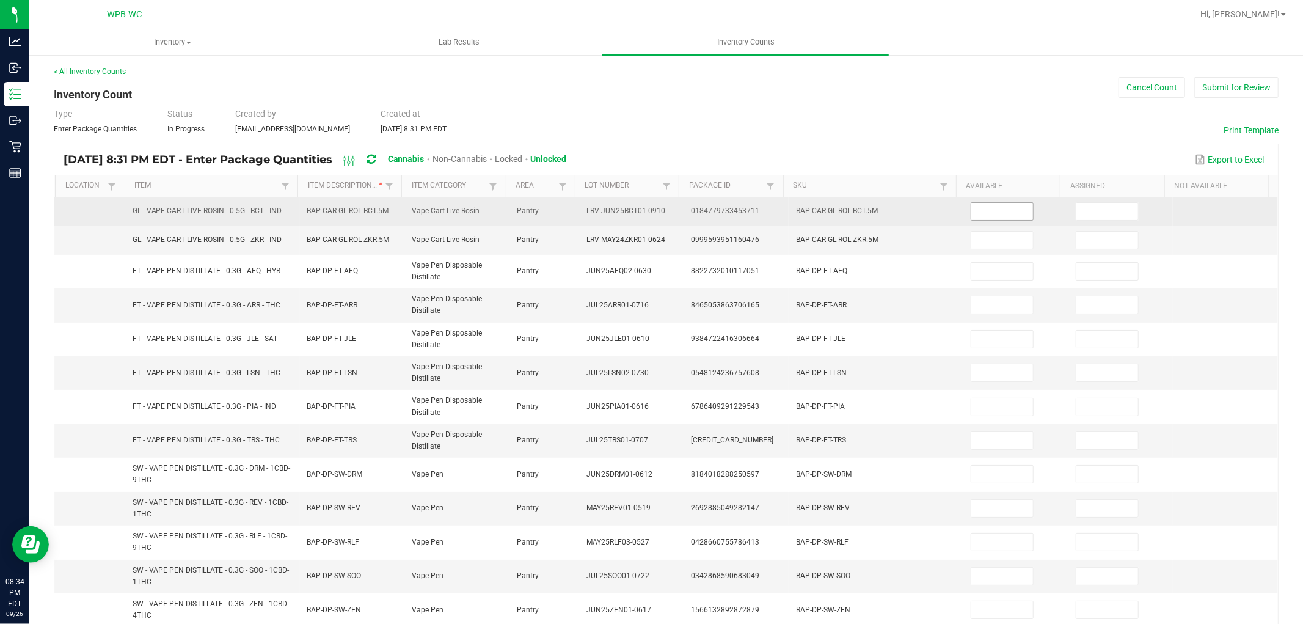
click at [1004, 212] on input at bounding box center [1002, 211] width 62 height 17
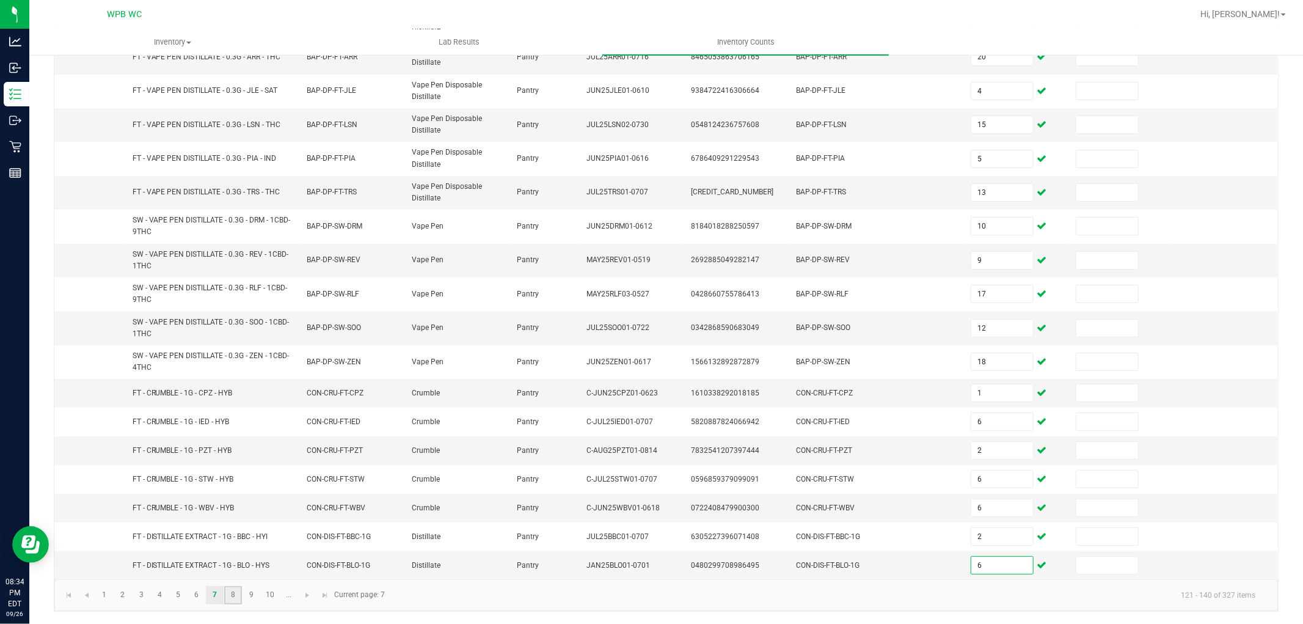
click at [230, 593] on link "8" at bounding box center [233, 595] width 18 height 18
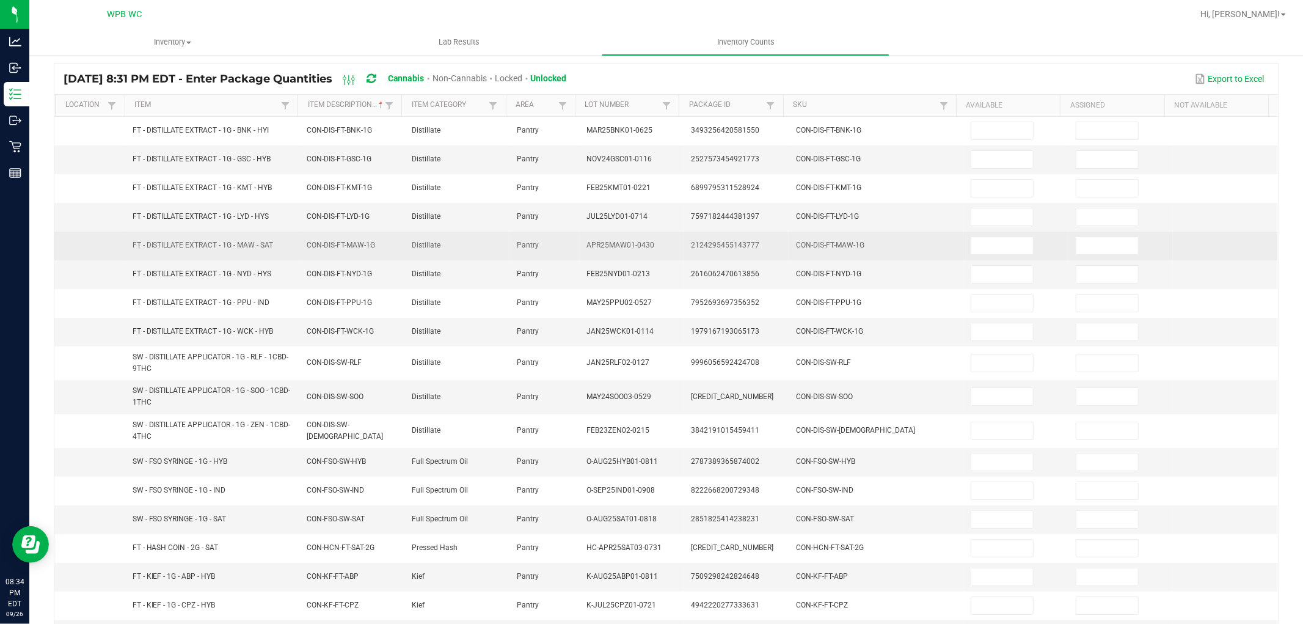
scroll to position [0, 0]
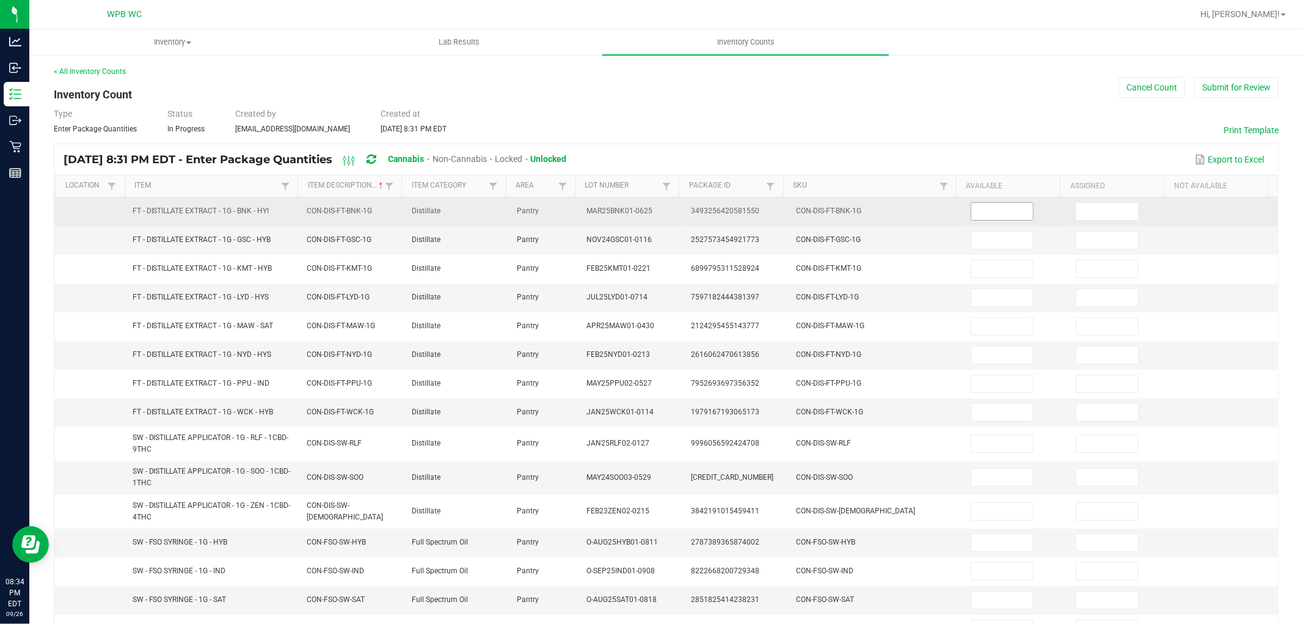
click at [999, 210] on input at bounding box center [1002, 211] width 62 height 17
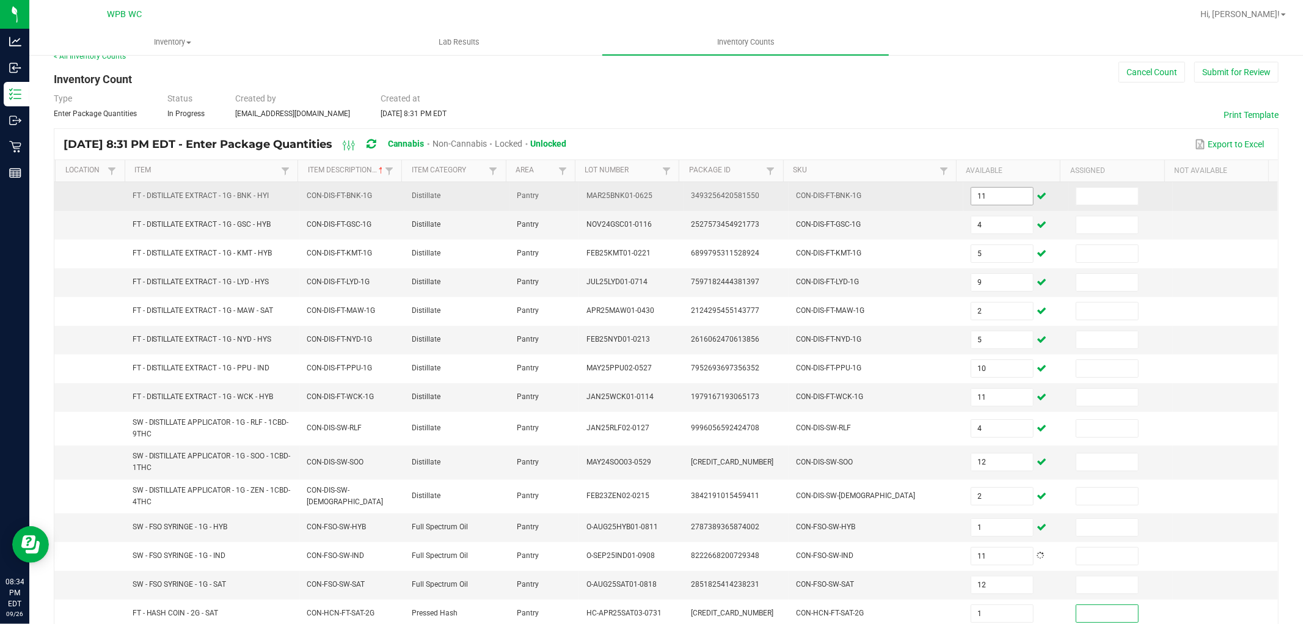
scroll to position [210, 0]
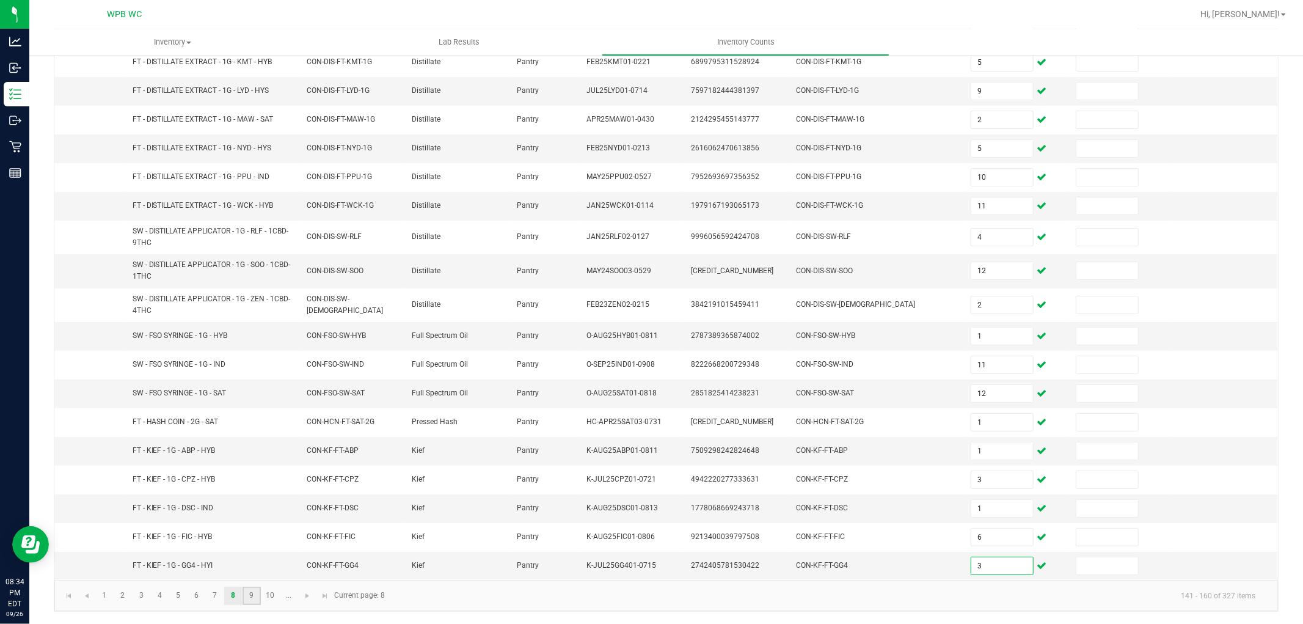
click at [249, 588] on link "9" at bounding box center [252, 596] width 18 height 18
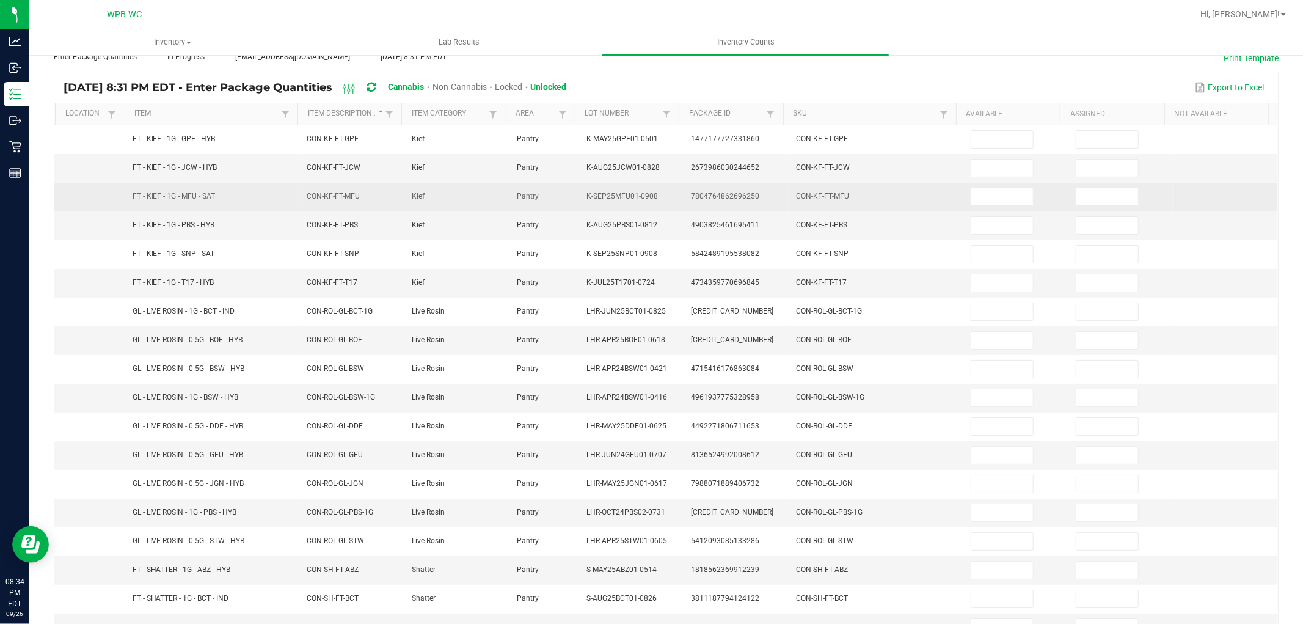
scroll to position [0, 0]
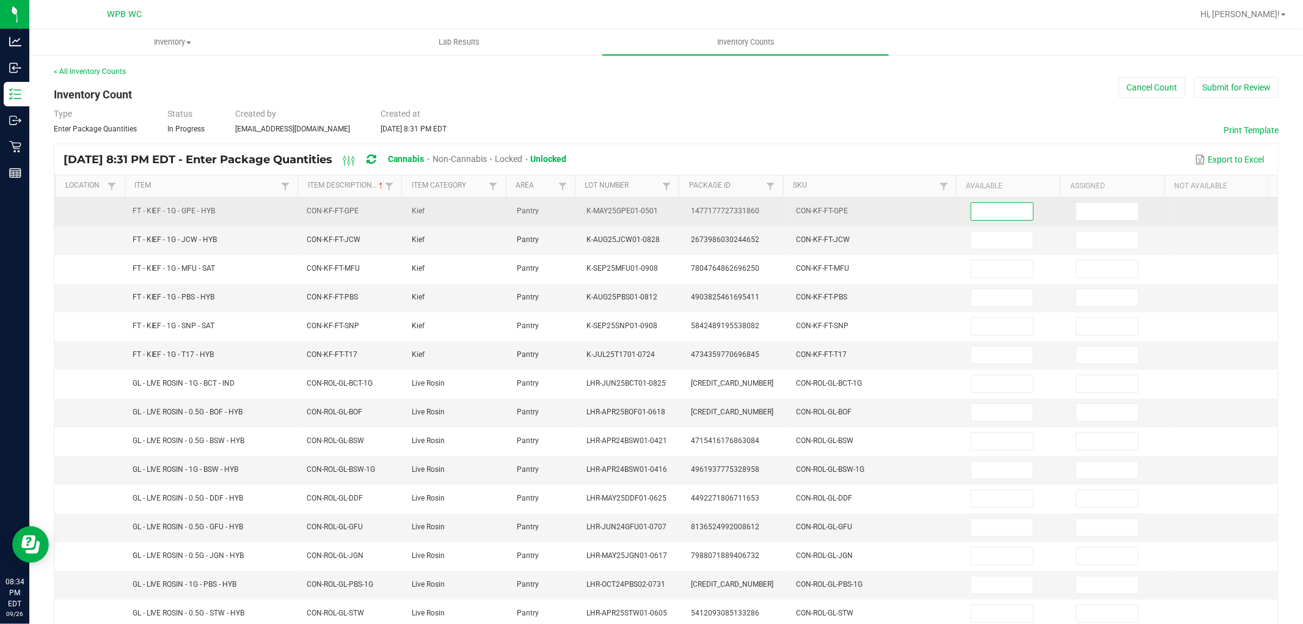
click at [995, 211] on input at bounding box center [1002, 211] width 62 height 17
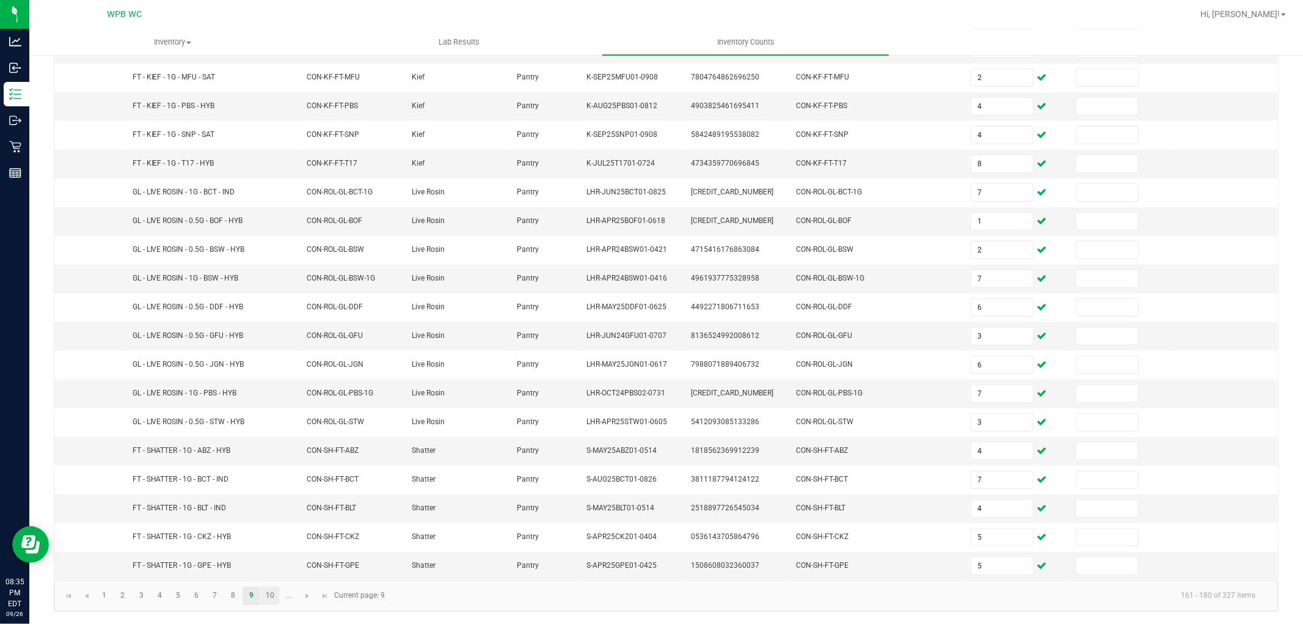
click at [272, 593] on link "10" at bounding box center [270, 596] width 18 height 18
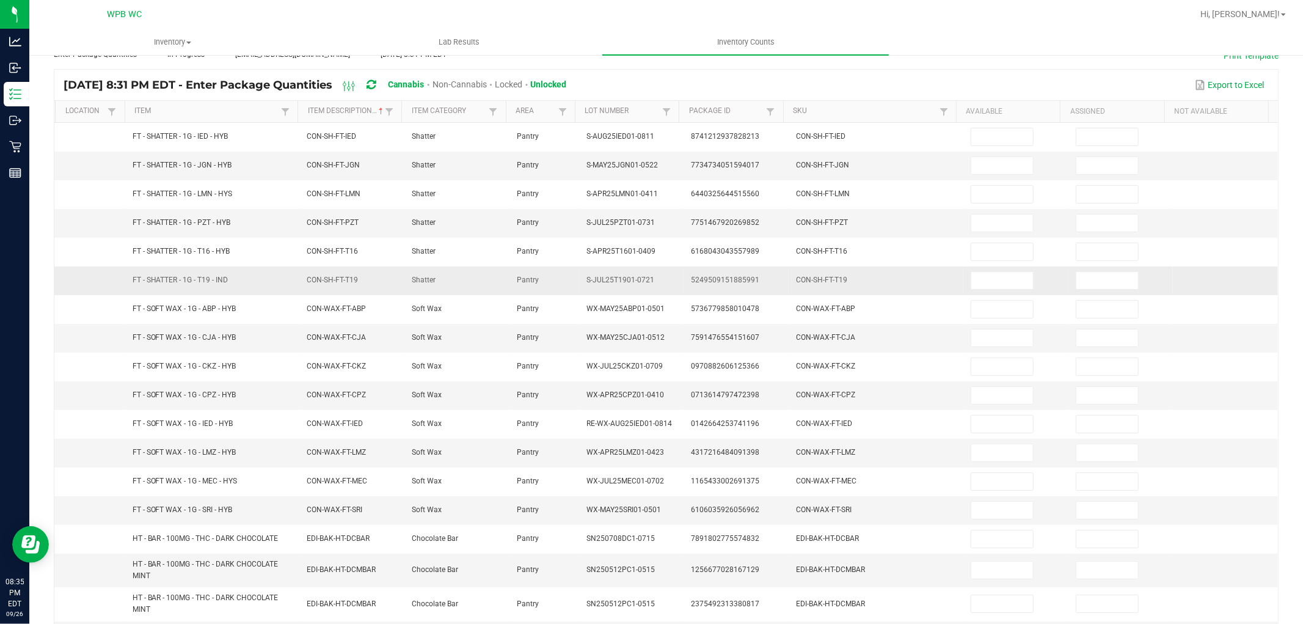
scroll to position [0, 0]
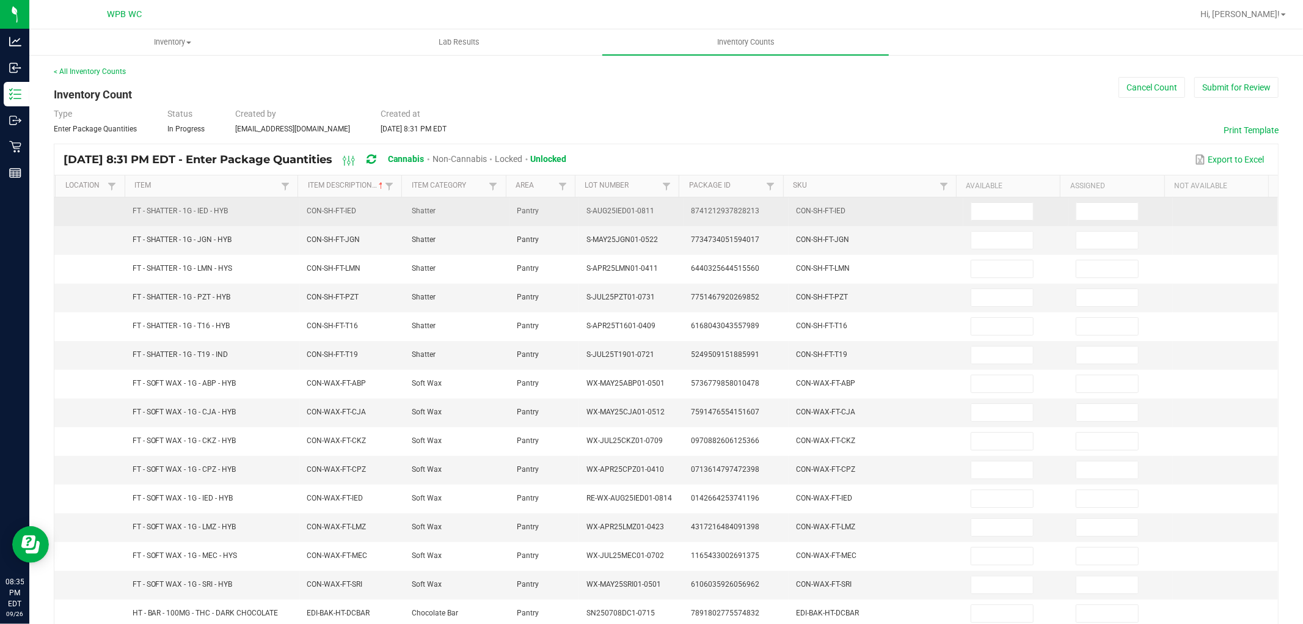
click at [992, 217] on input at bounding box center [1002, 211] width 62 height 17
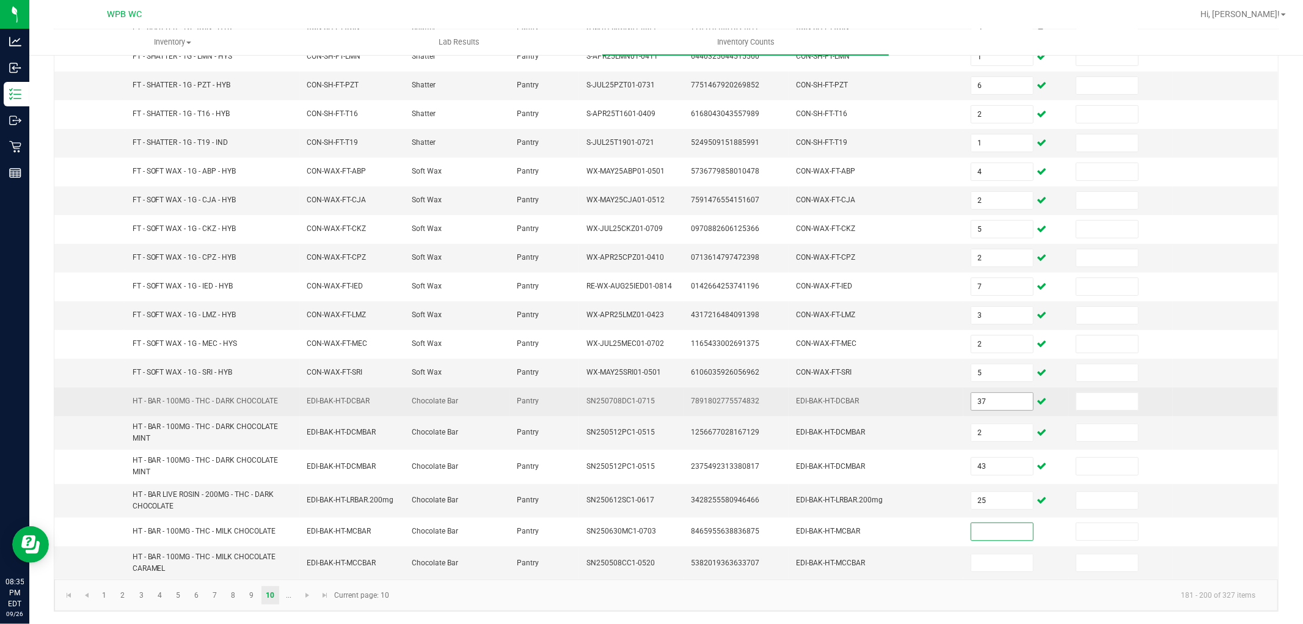
click at [984, 404] on input "37" at bounding box center [1002, 401] width 62 height 17
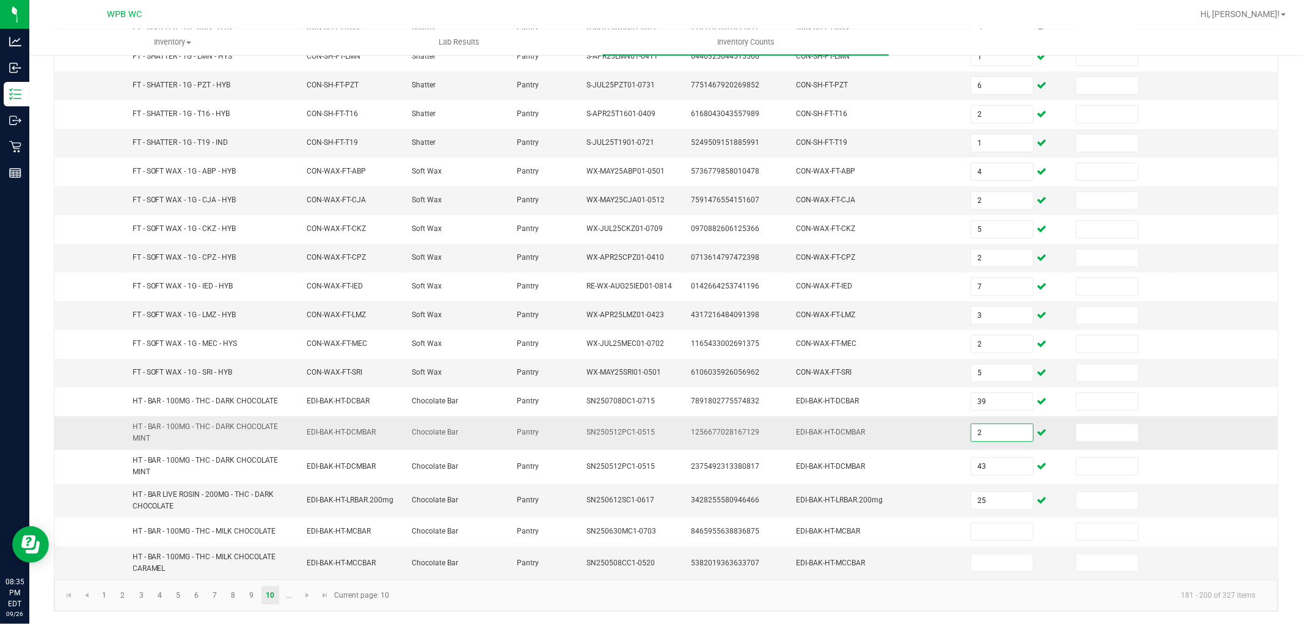
click at [986, 429] on input "2" at bounding box center [1002, 432] width 62 height 17
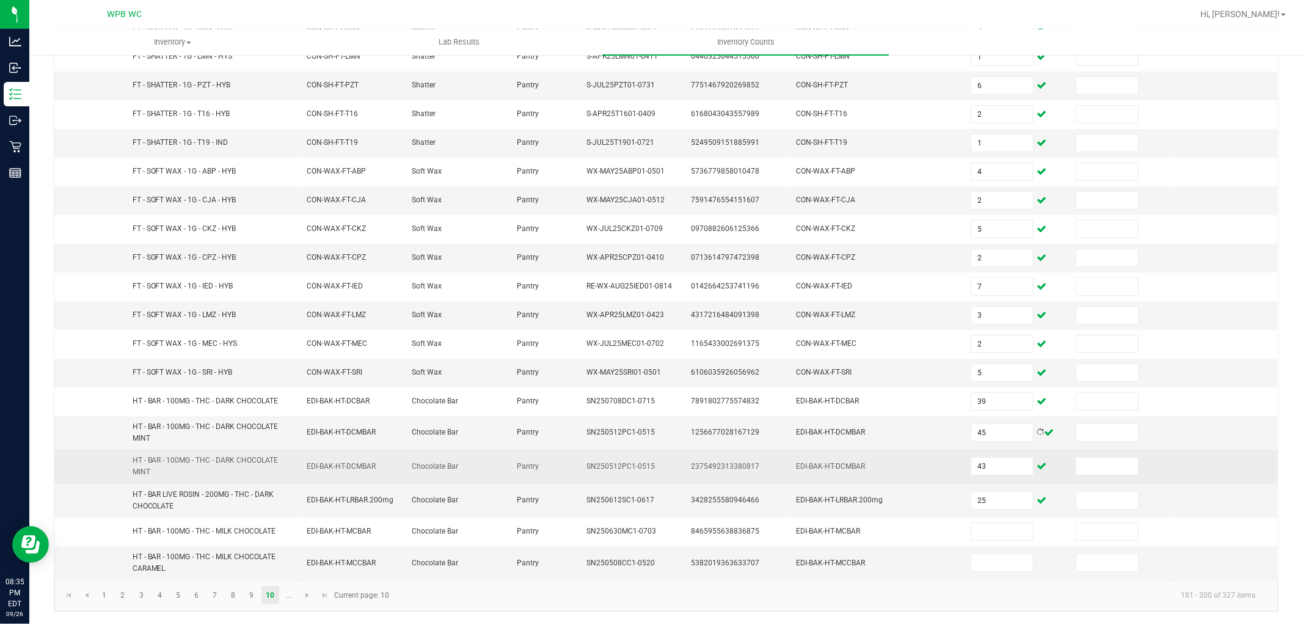
click at [996, 456] on td "43" at bounding box center [1015, 467] width 105 height 34
click at [1000, 462] on input "43" at bounding box center [1002, 466] width 62 height 17
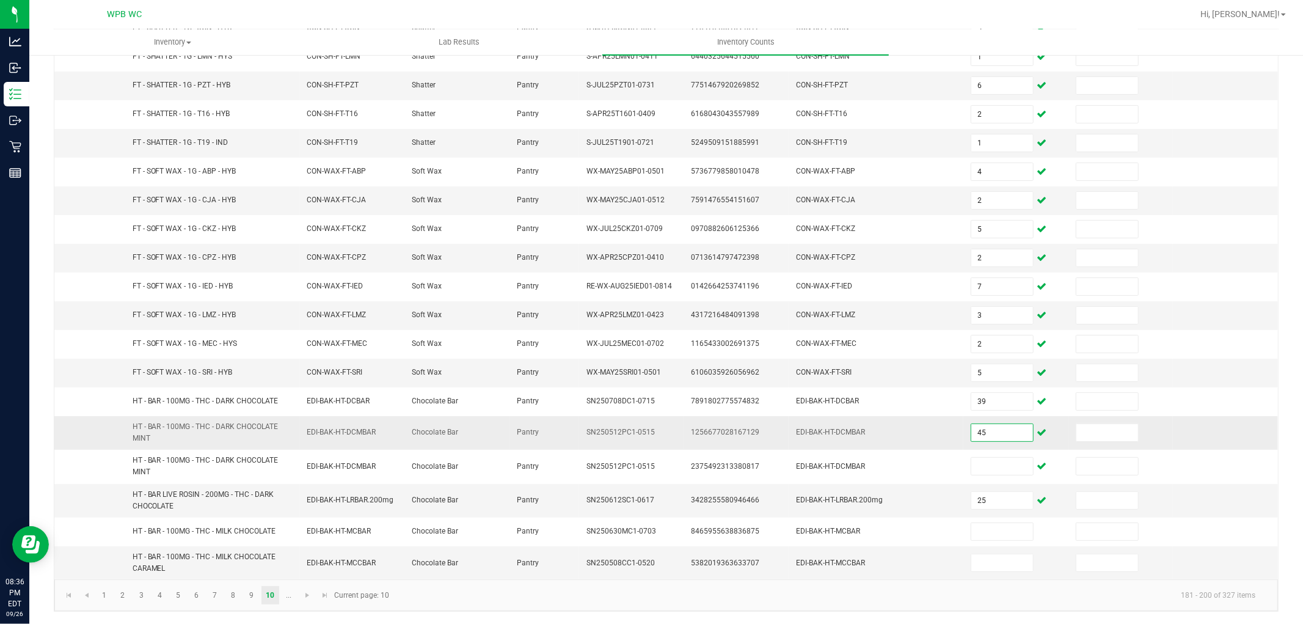
click at [992, 434] on input "45" at bounding box center [1002, 432] width 62 height 17
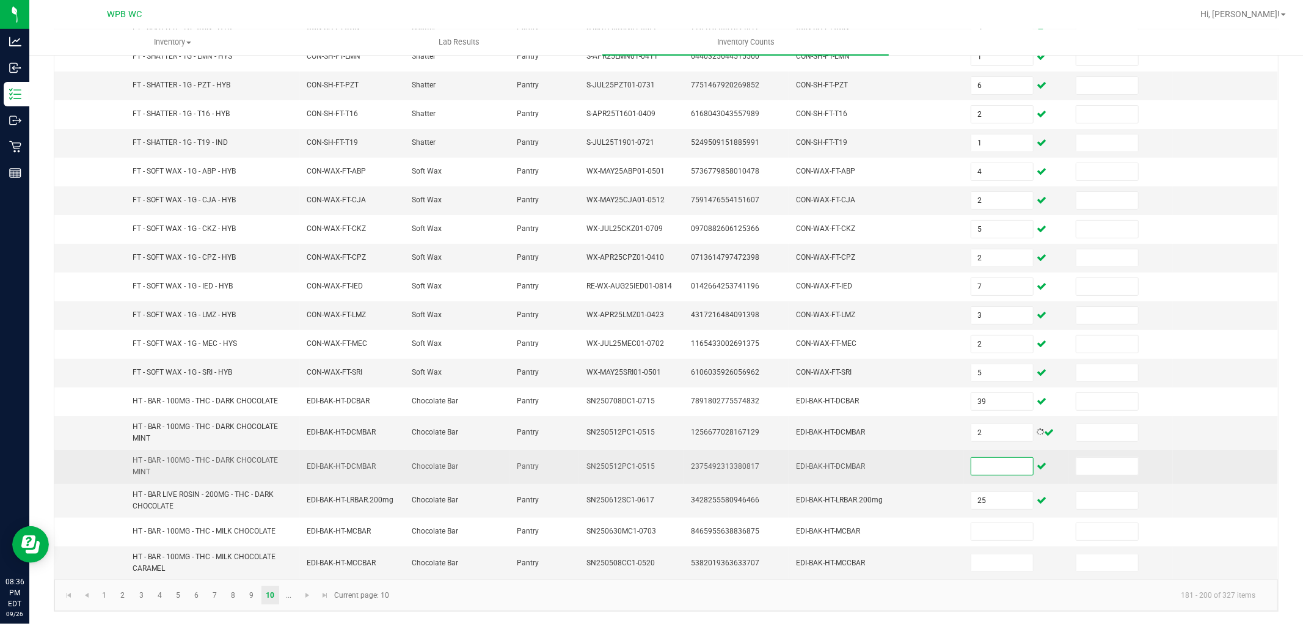
click at [998, 470] on input at bounding box center [1002, 466] width 62 height 17
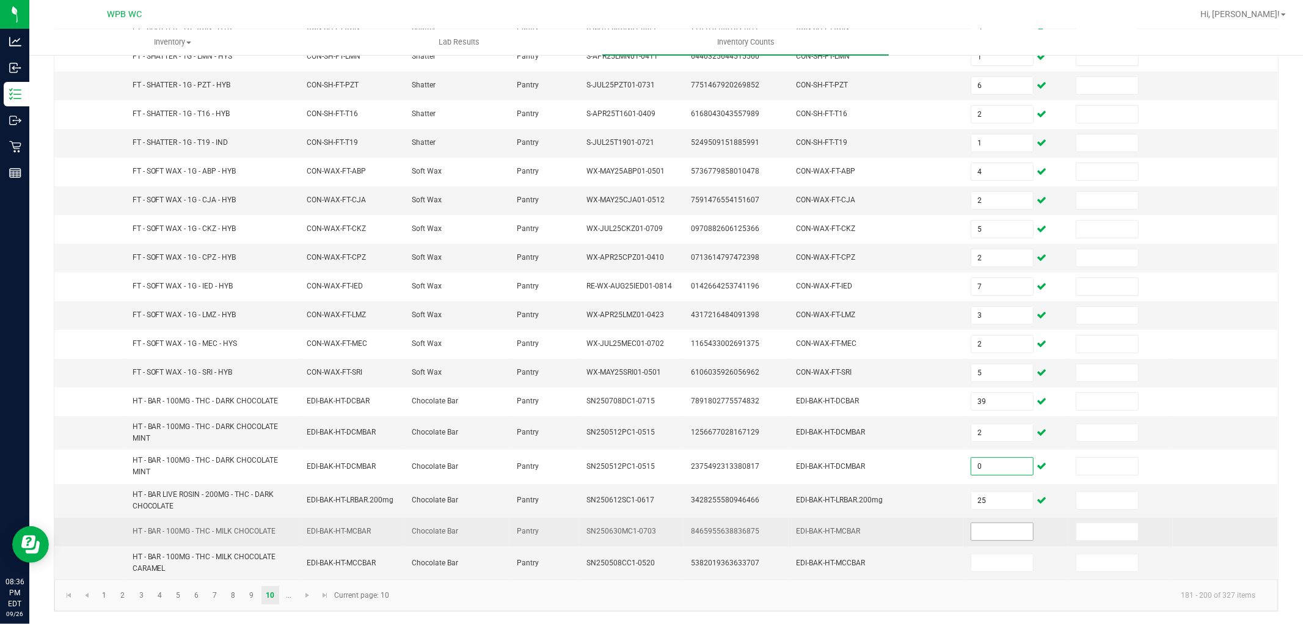
click at [979, 532] on input at bounding box center [1002, 531] width 62 height 17
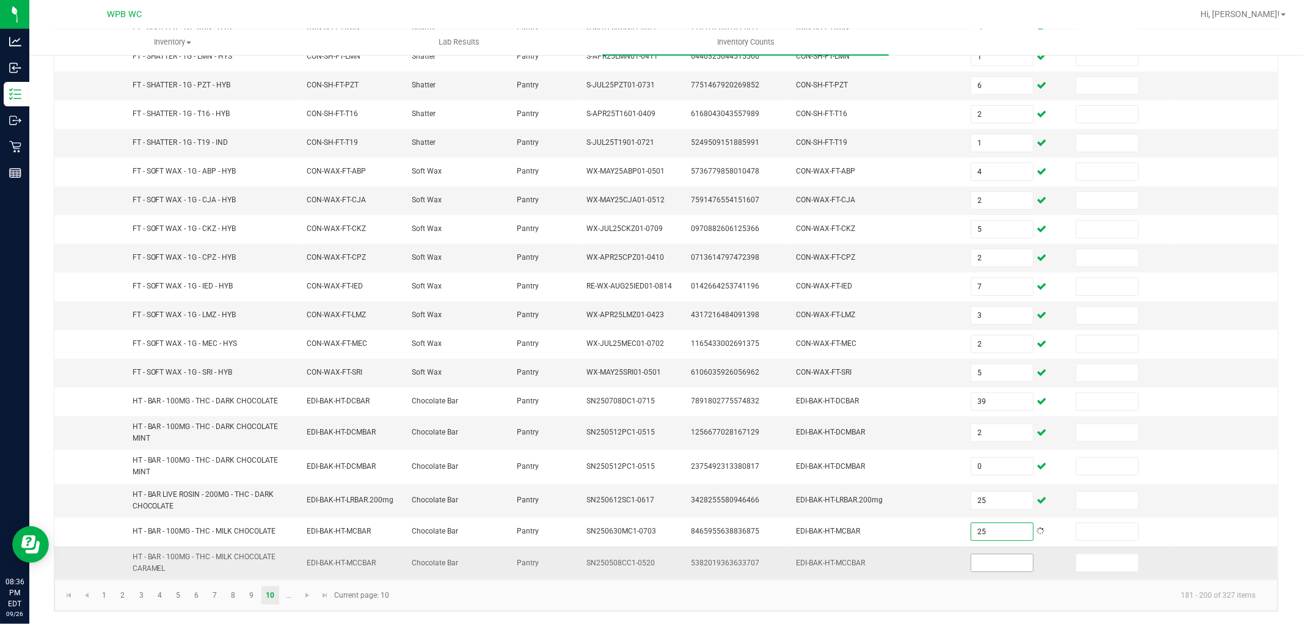
click at [989, 564] on input at bounding box center [1002, 562] width 62 height 17
click at [307, 598] on span "Go to the next page" at bounding box center [307, 595] width 10 height 10
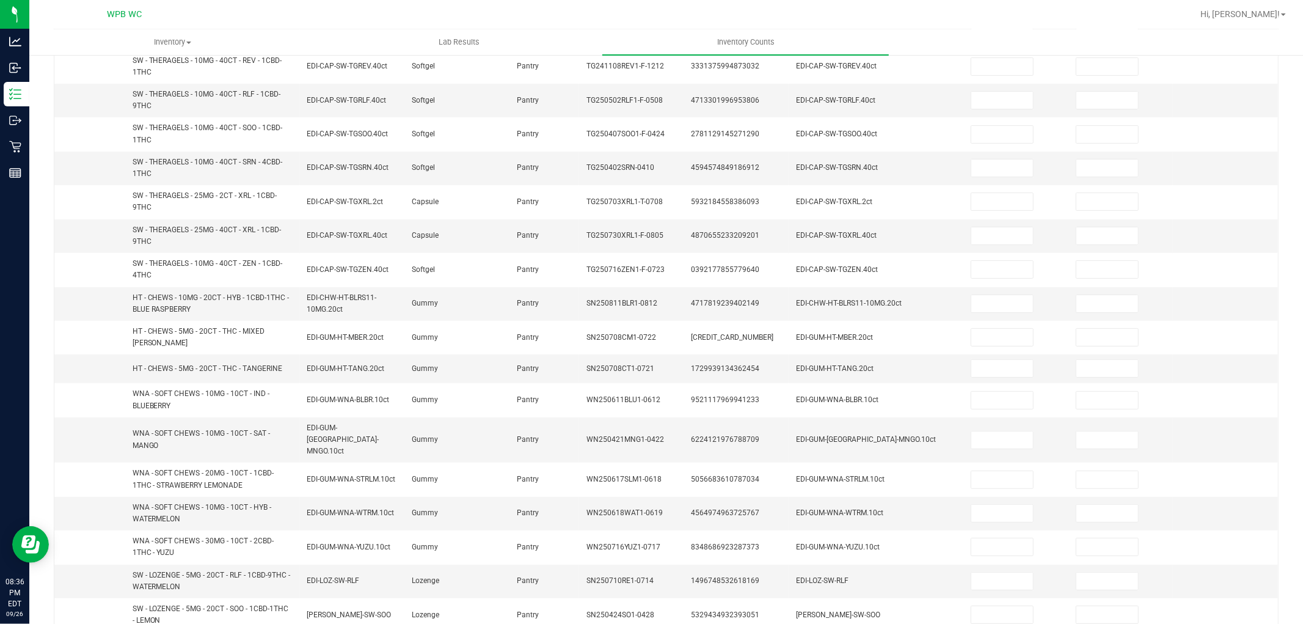
scroll to position [11, 0]
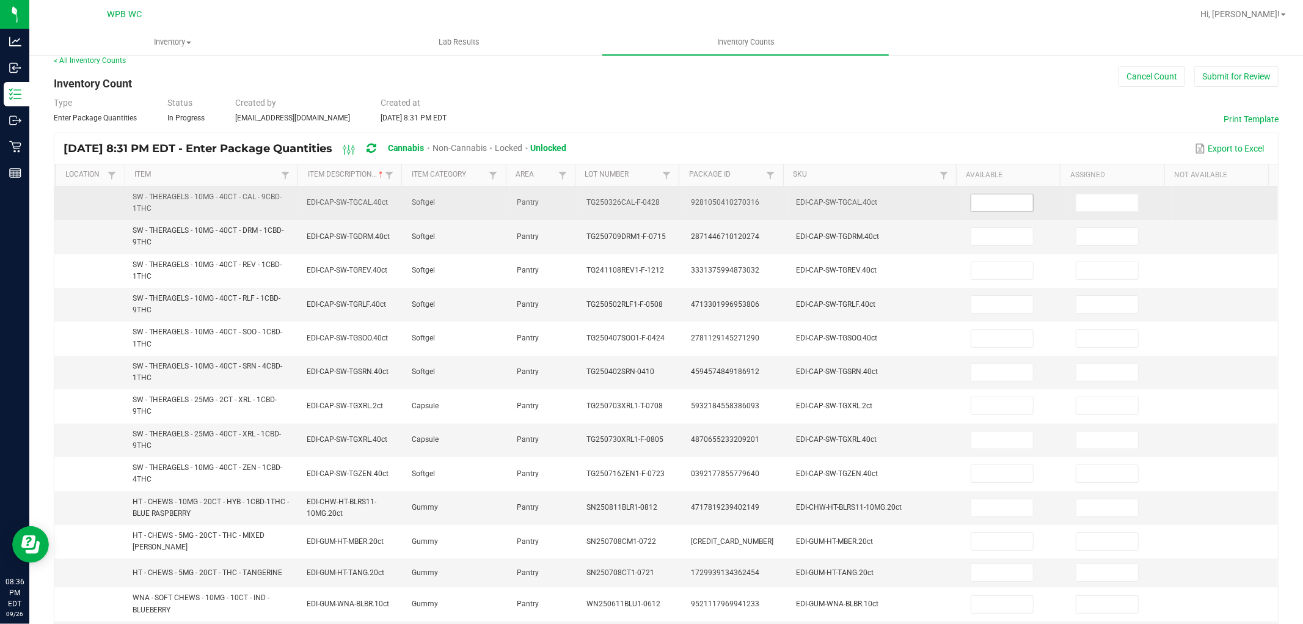
click at [980, 202] on input at bounding box center [1002, 202] width 62 height 17
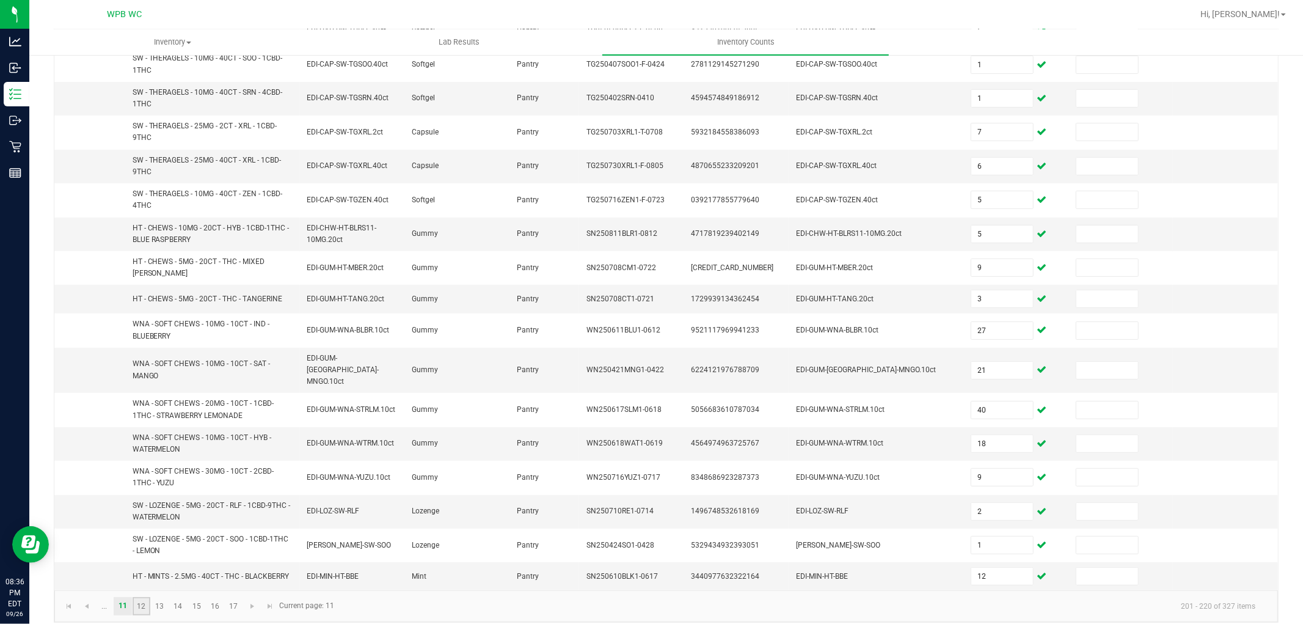
click at [145, 597] on link "12" at bounding box center [142, 606] width 18 height 18
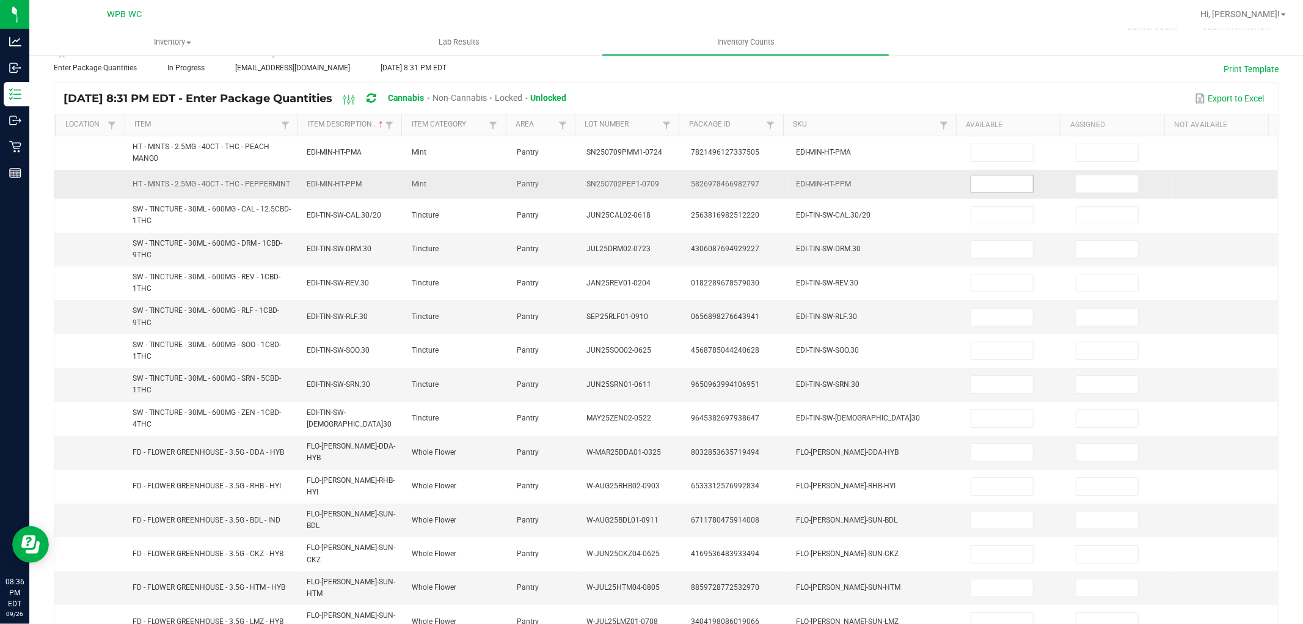
scroll to position [0, 0]
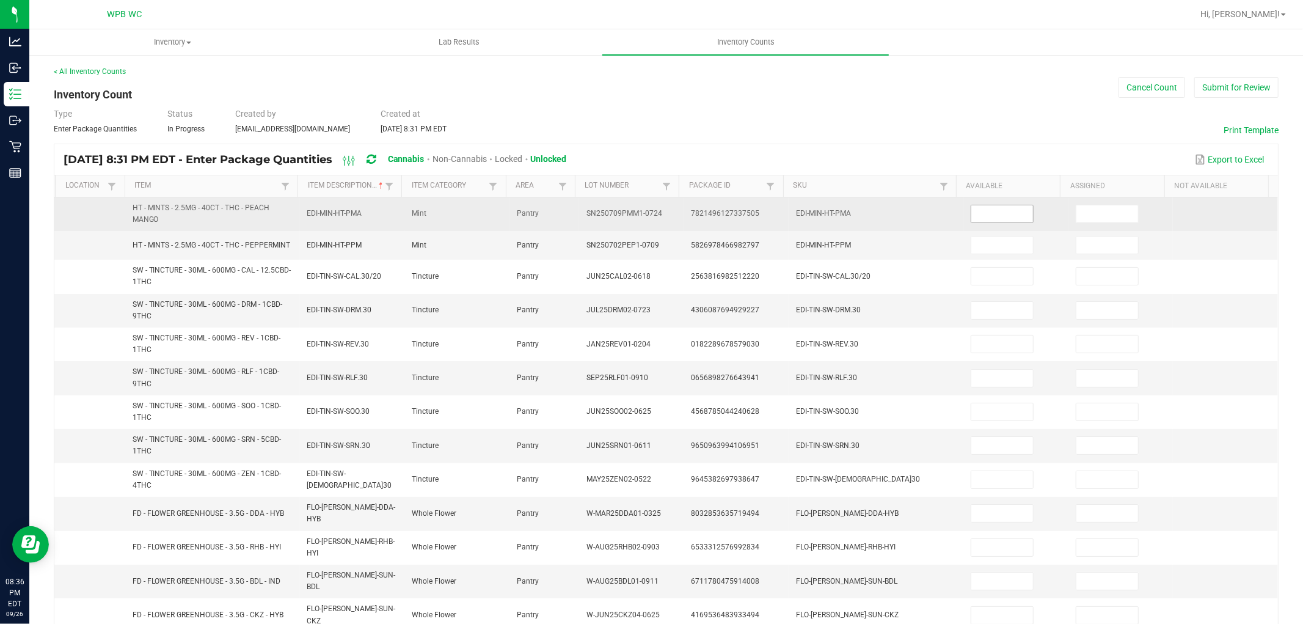
click at [989, 207] on input at bounding box center [1002, 213] width 62 height 17
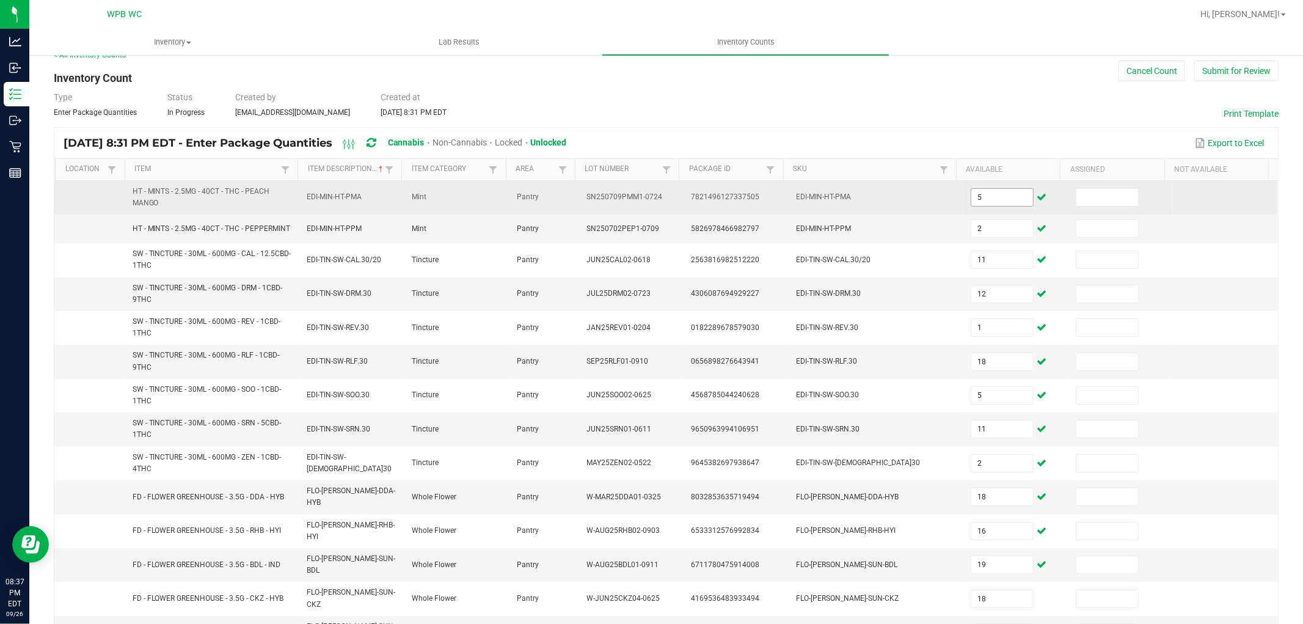
scroll to position [240, 0]
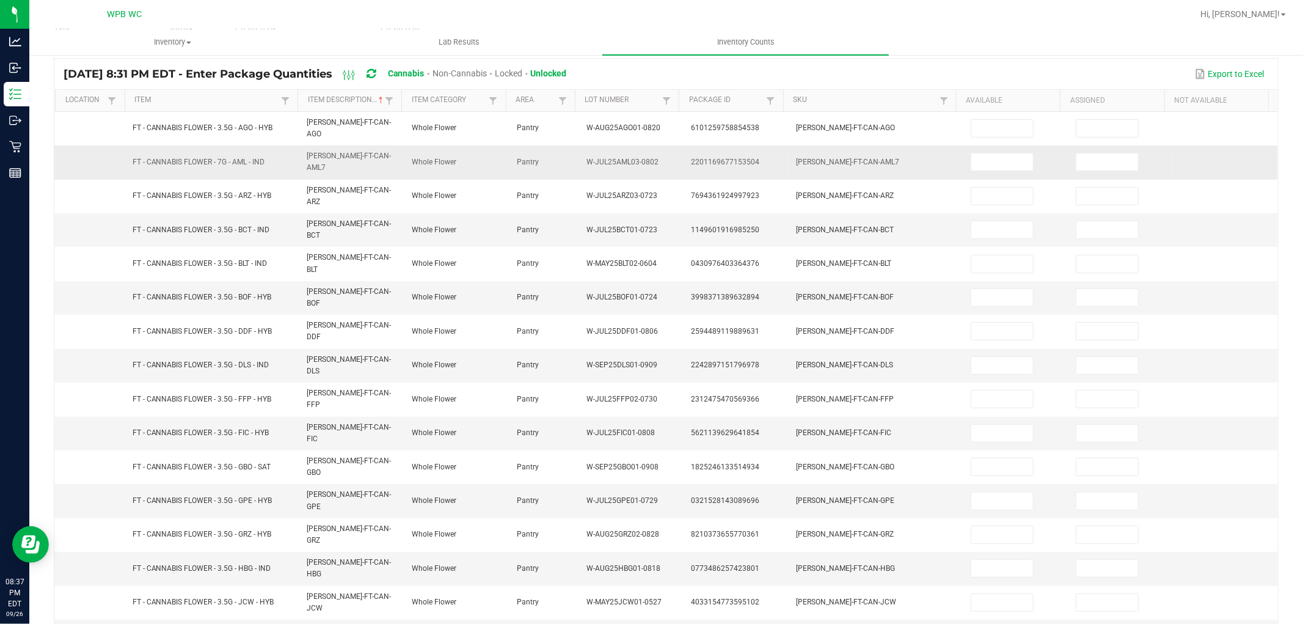
scroll to position [0, 0]
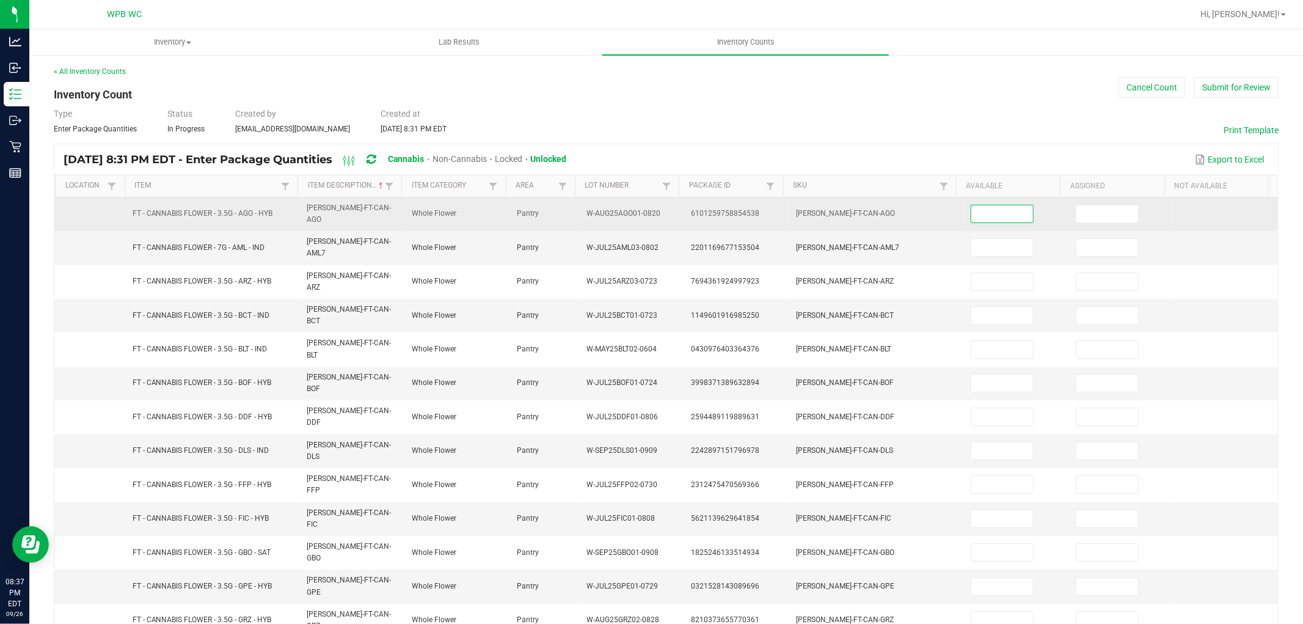
click at [971, 205] on input at bounding box center [1002, 213] width 62 height 17
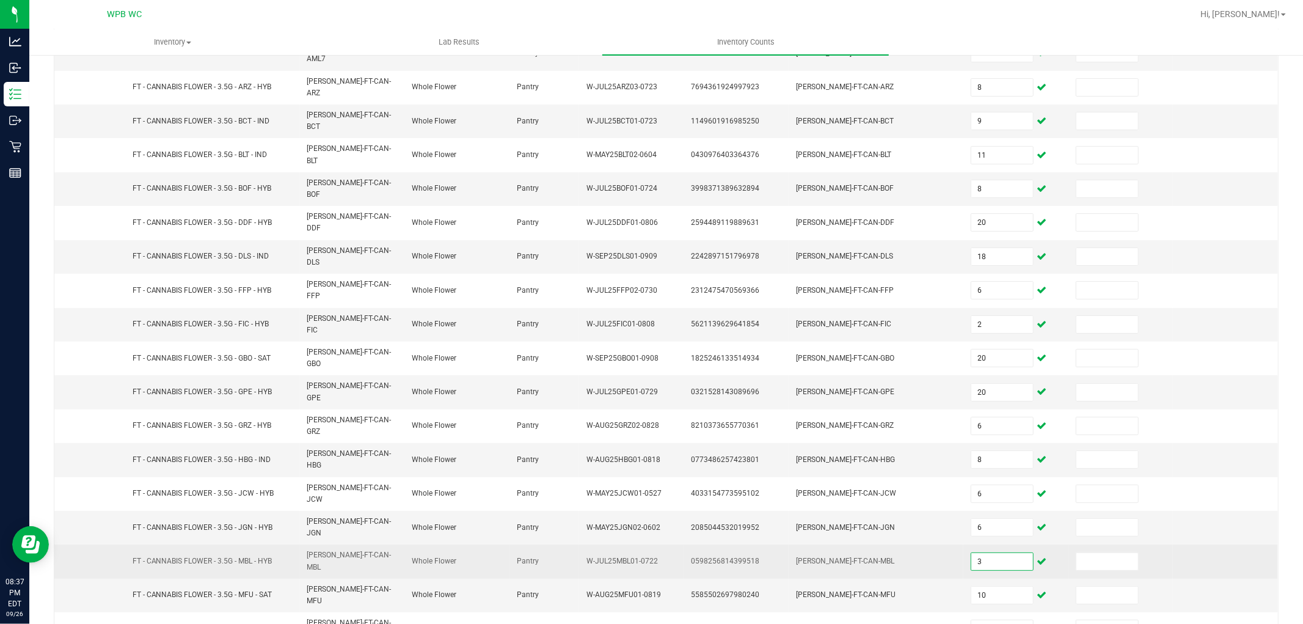
click at [974, 553] on input "3" at bounding box center [1002, 561] width 62 height 17
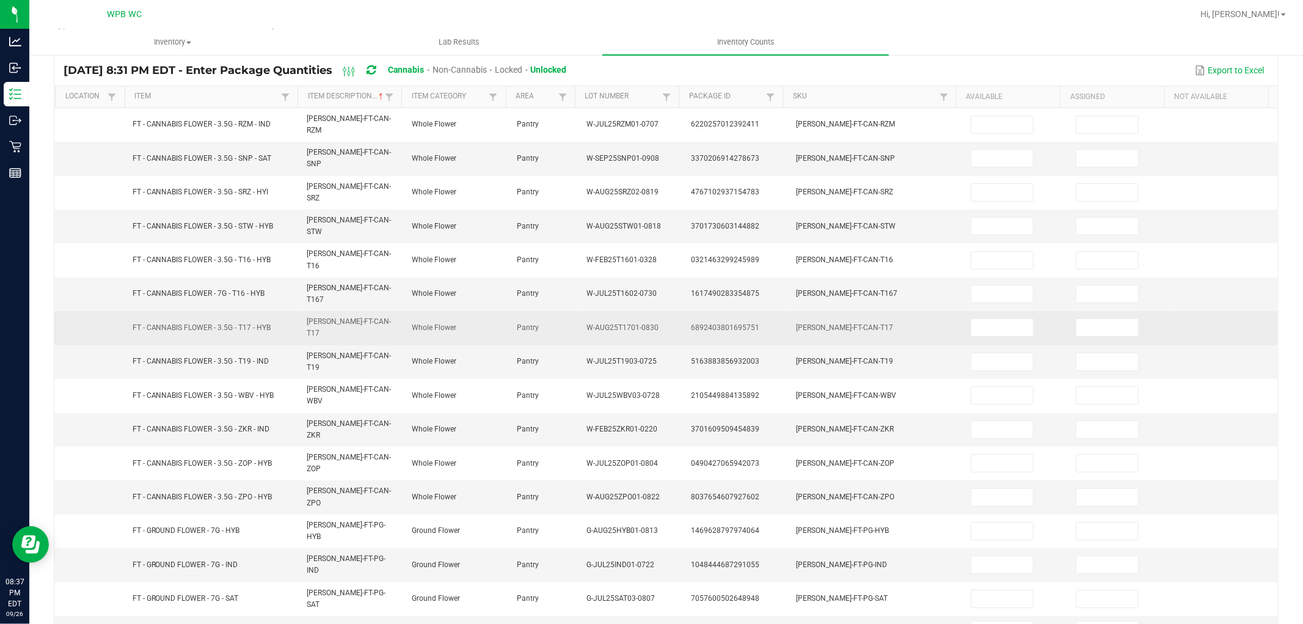
scroll to position [0, 0]
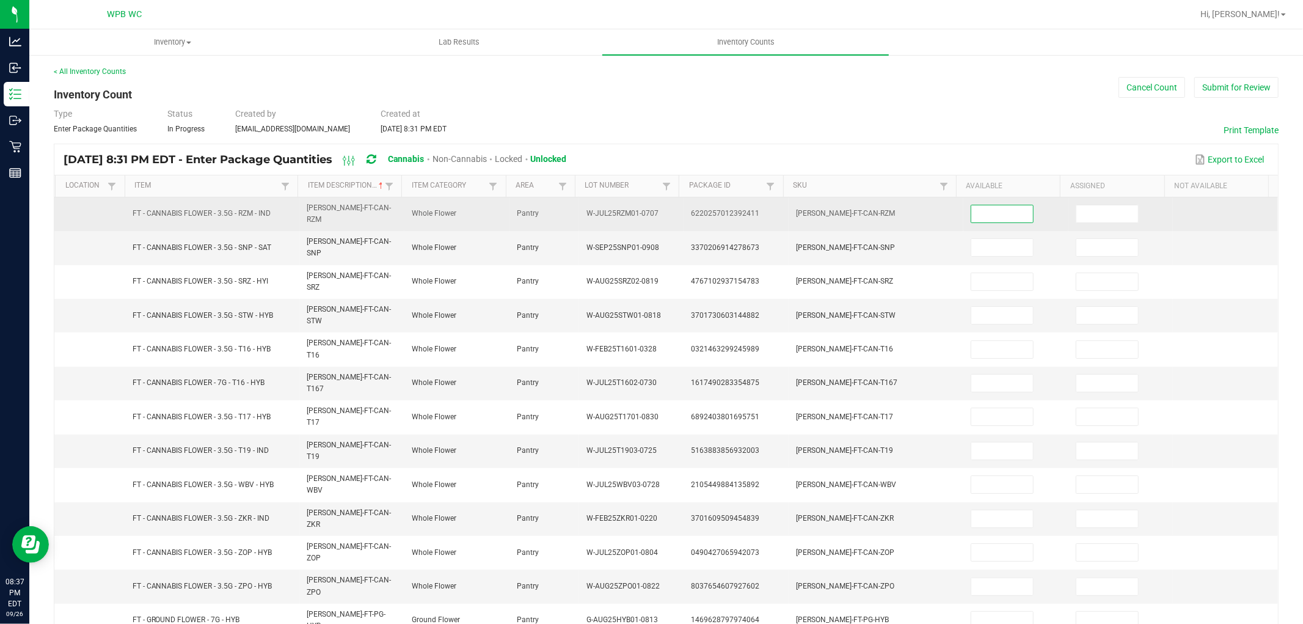
click at [1008, 213] on input at bounding box center [1002, 213] width 62 height 17
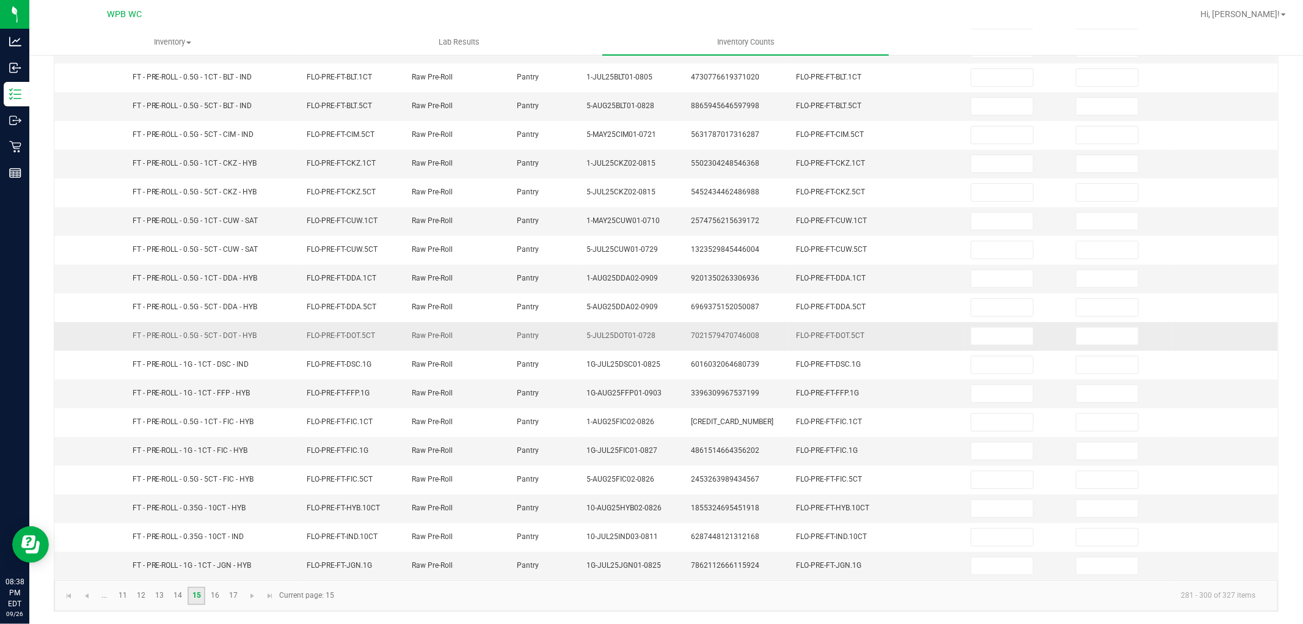
scroll to position [0, 0]
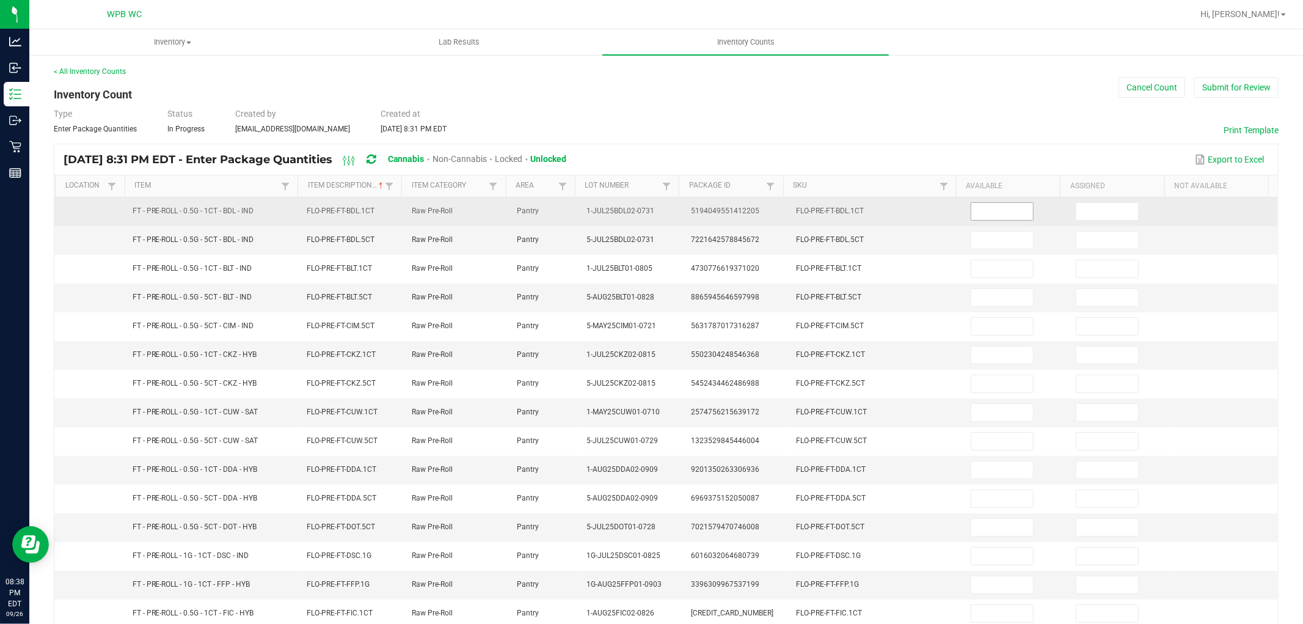
click at [997, 211] on input at bounding box center [1002, 211] width 62 height 17
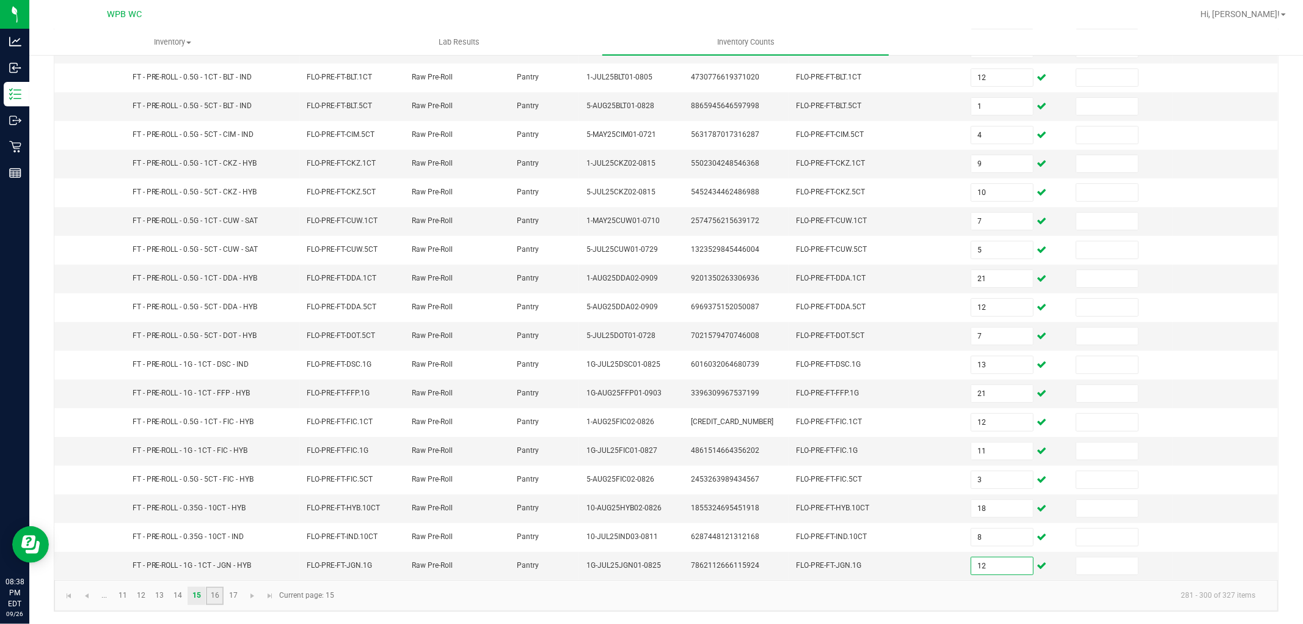
click at [212, 594] on link "16" at bounding box center [215, 596] width 18 height 18
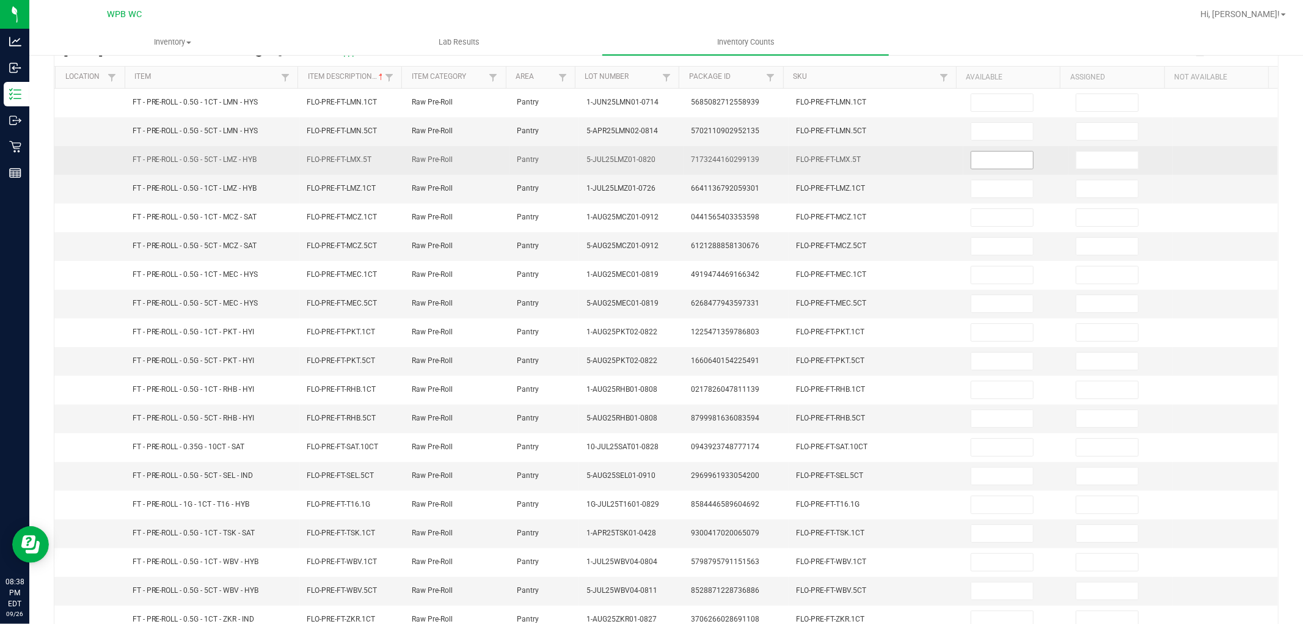
scroll to position [0, 0]
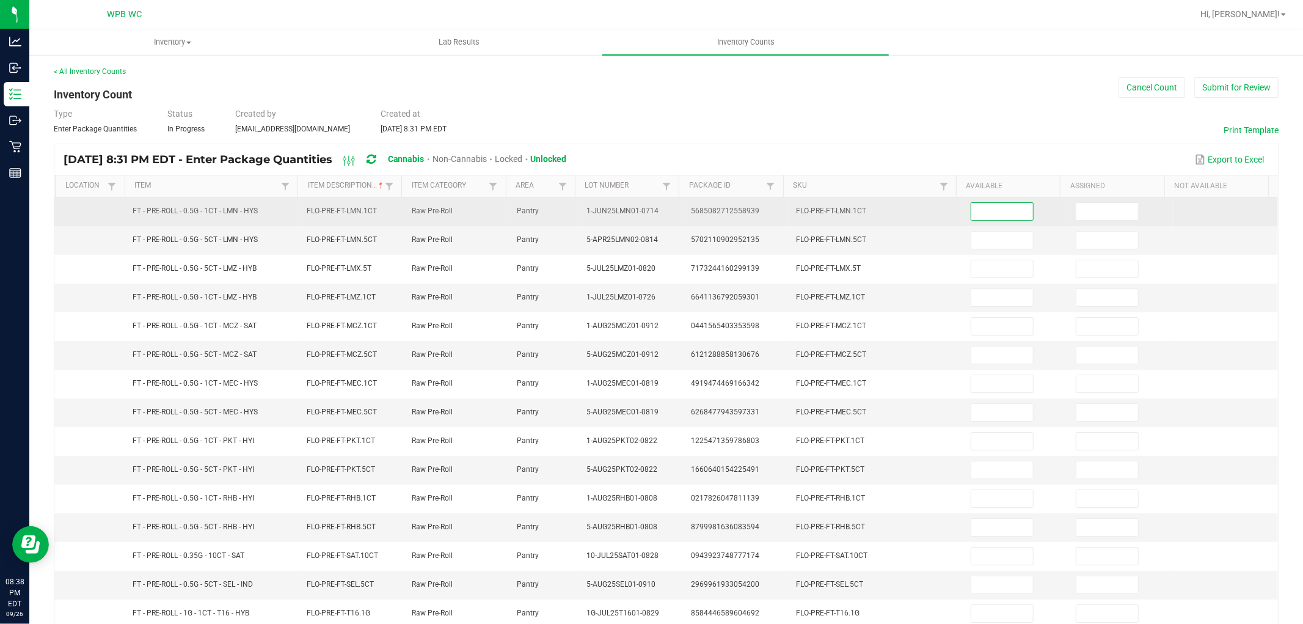
click at [1007, 214] on input at bounding box center [1002, 211] width 62 height 17
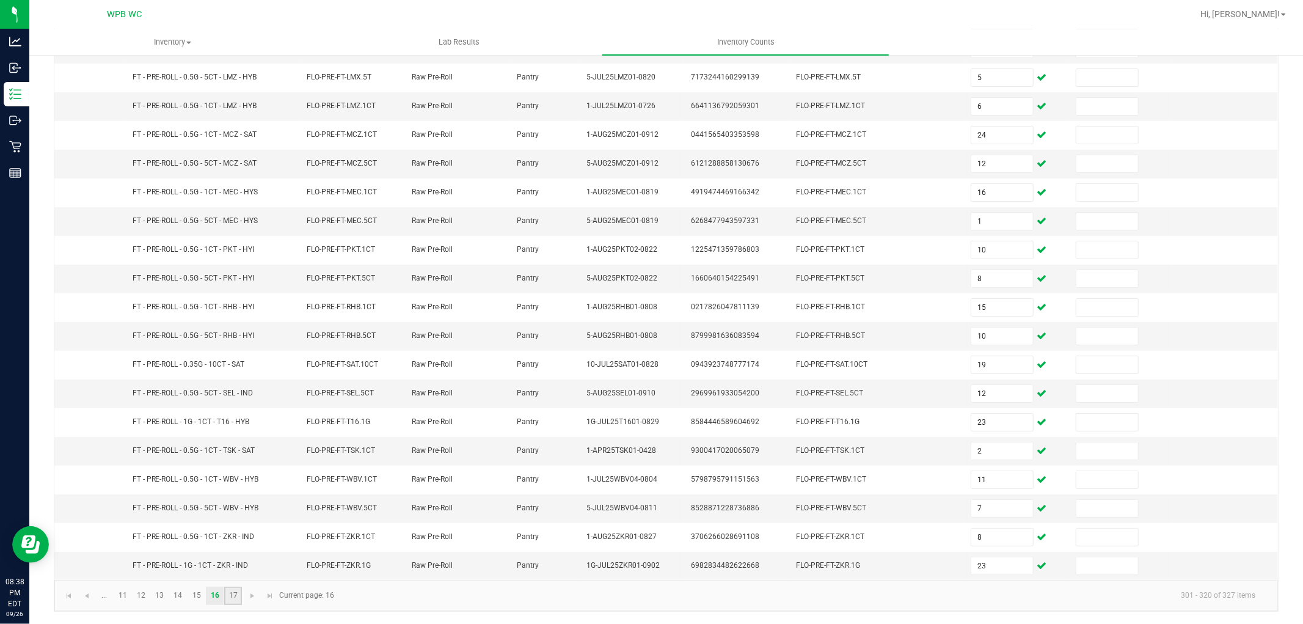
click at [231, 595] on link "17" at bounding box center [233, 596] width 18 height 18
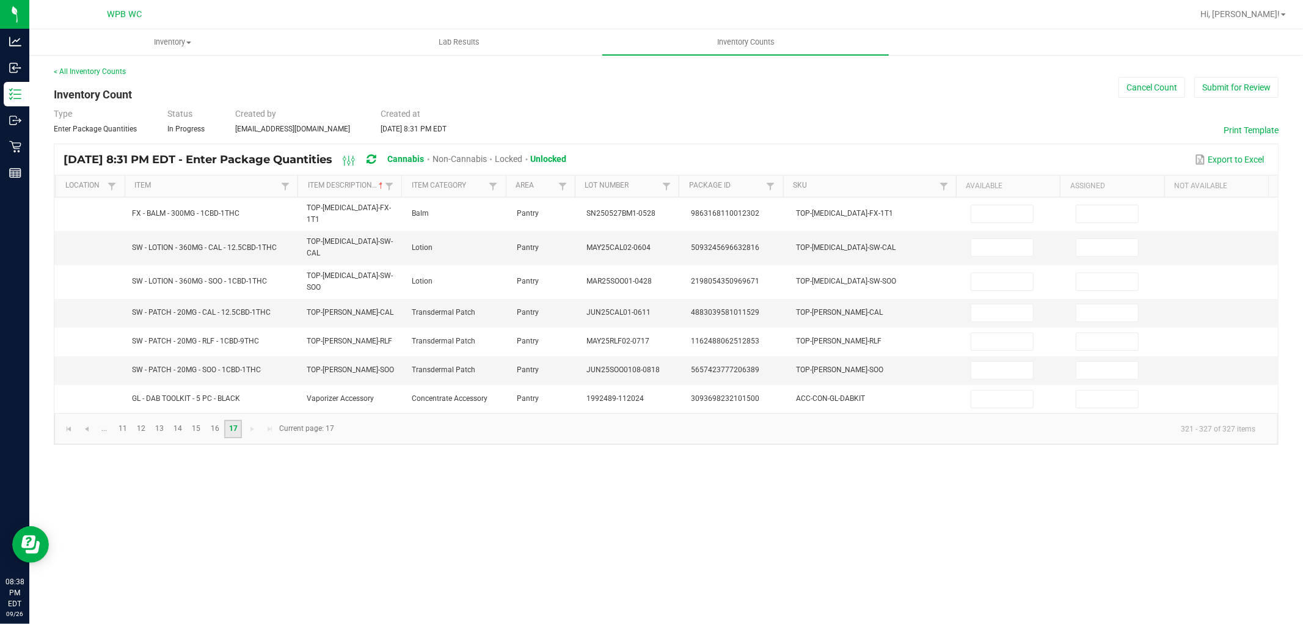
scroll to position [0, 0]
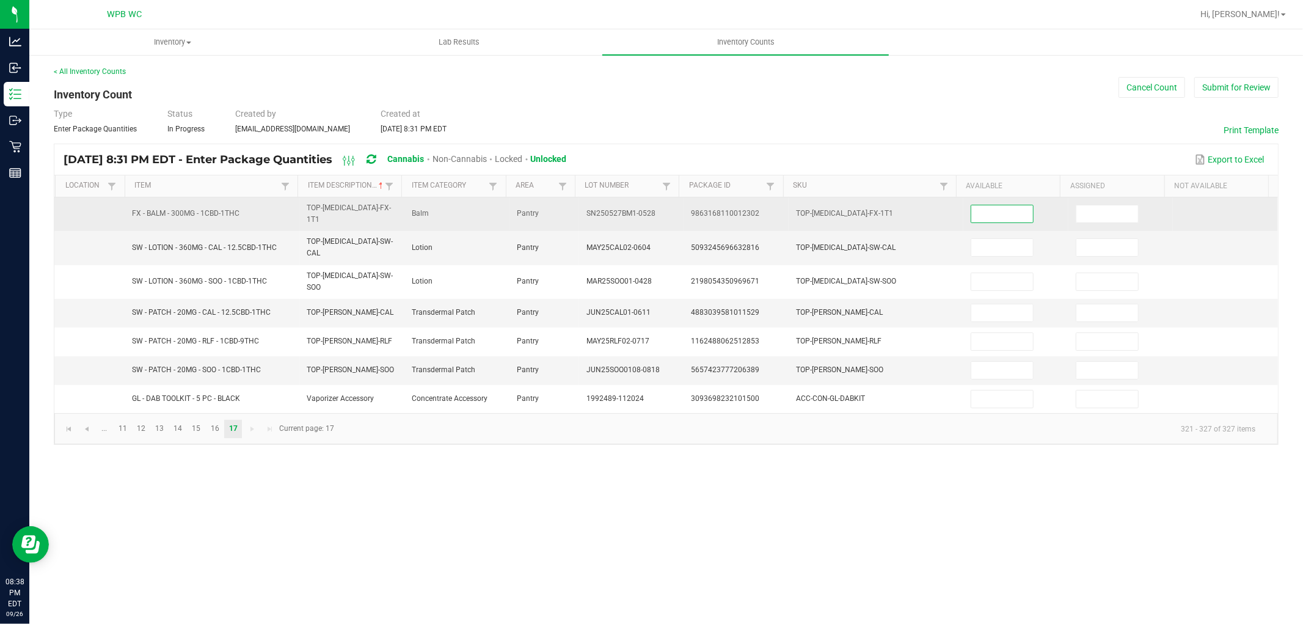
click at [1014, 214] on input at bounding box center [1002, 213] width 62 height 17
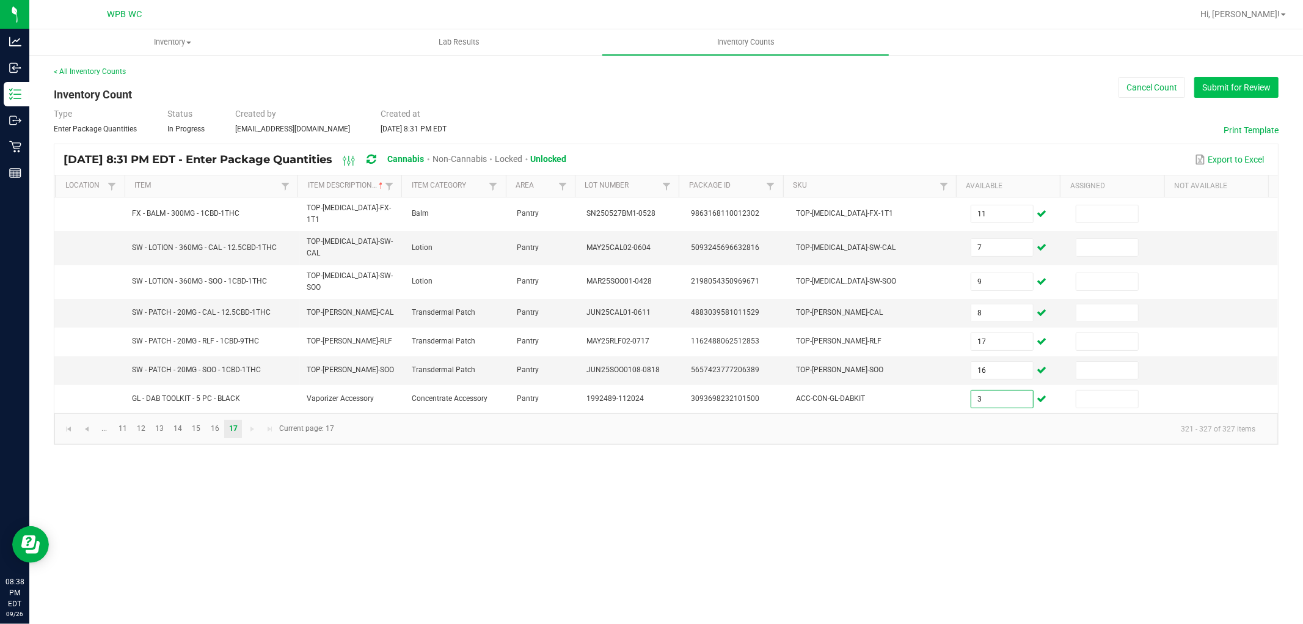
click at [1219, 84] on button "Submit for Review" at bounding box center [1236, 87] width 84 height 21
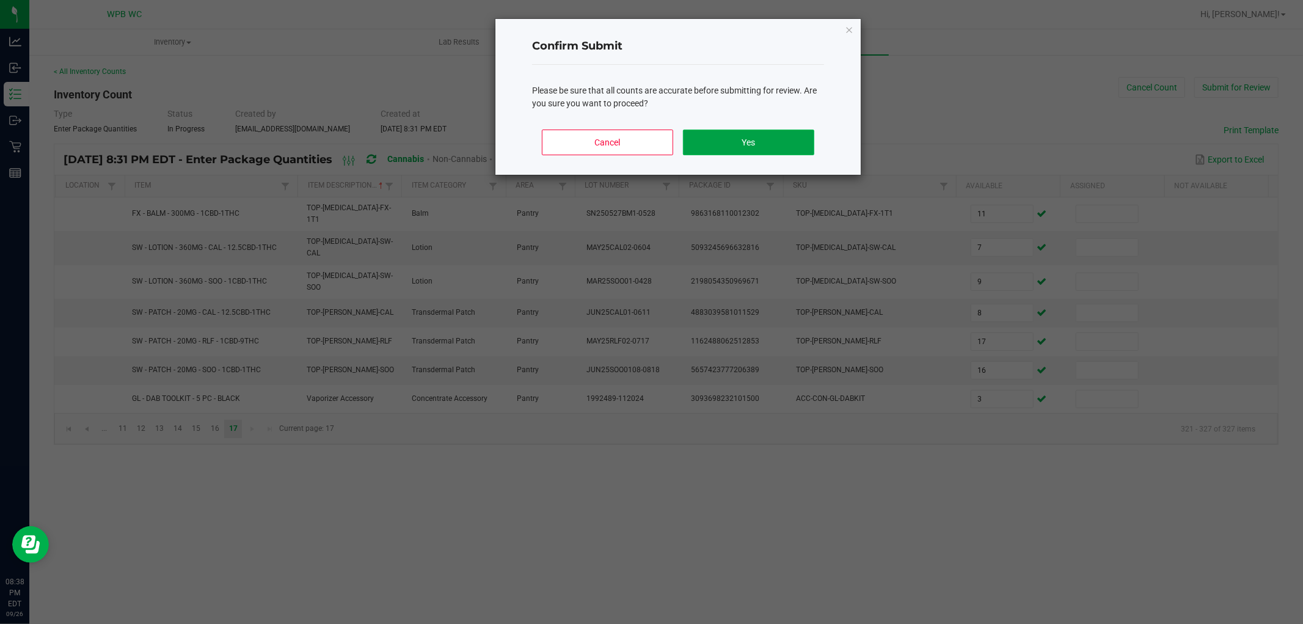
click at [734, 141] on button "Yes" at bounding box center [748, 143] width 131 height 26
